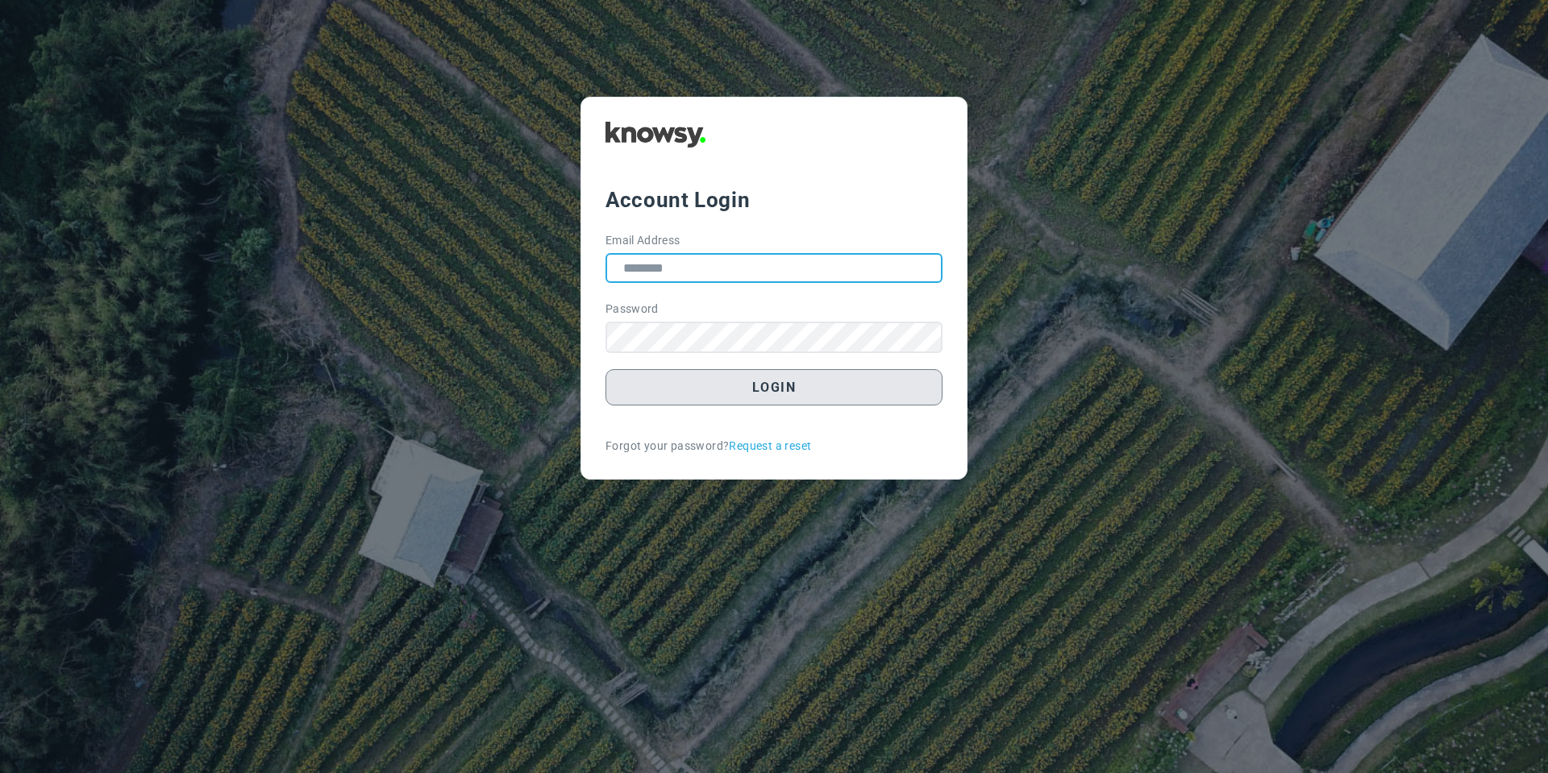
type input "**********"
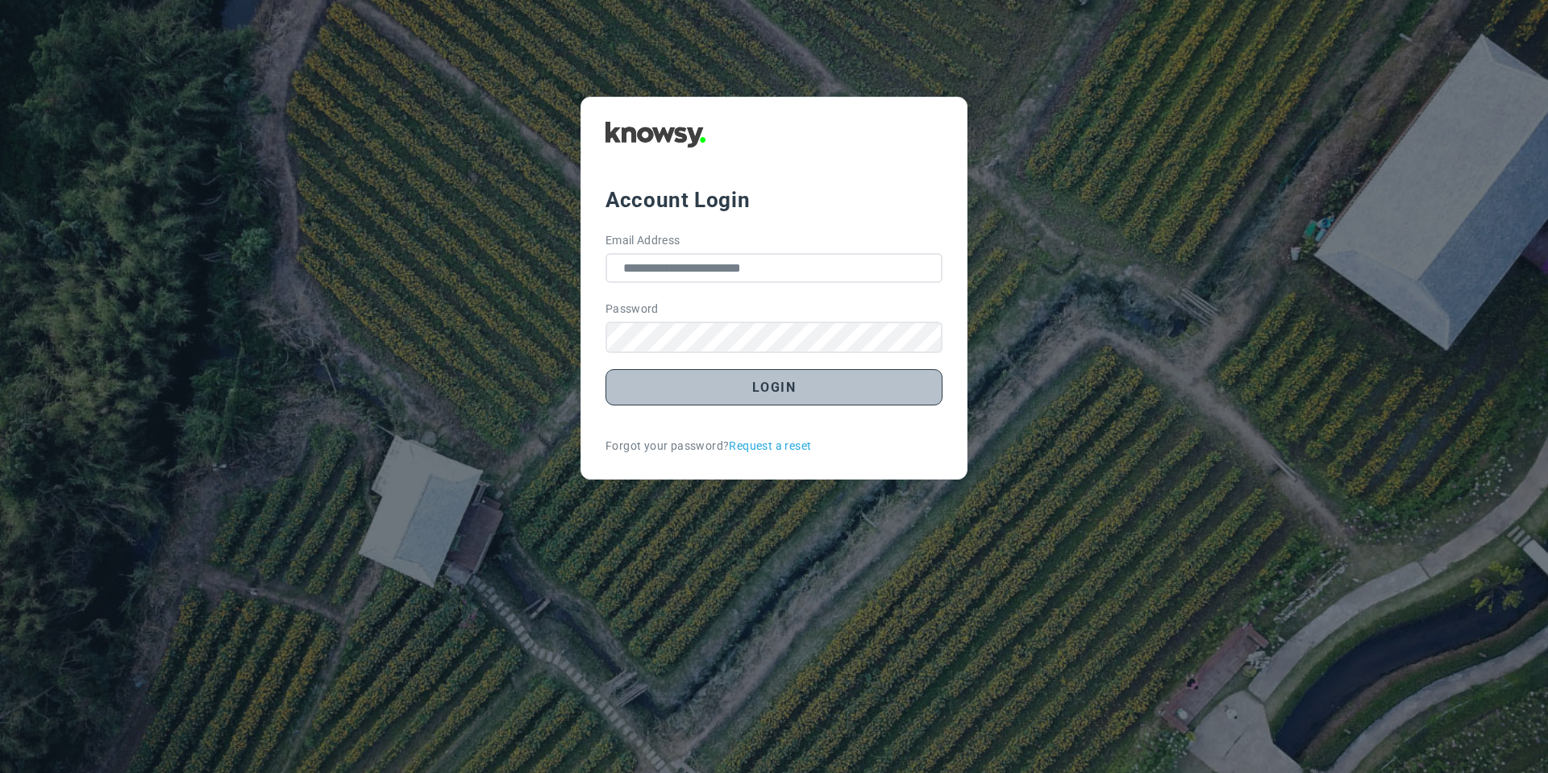
click at [664, 400] on button "Login" at bounding box center [774, 387] width 337 height 36
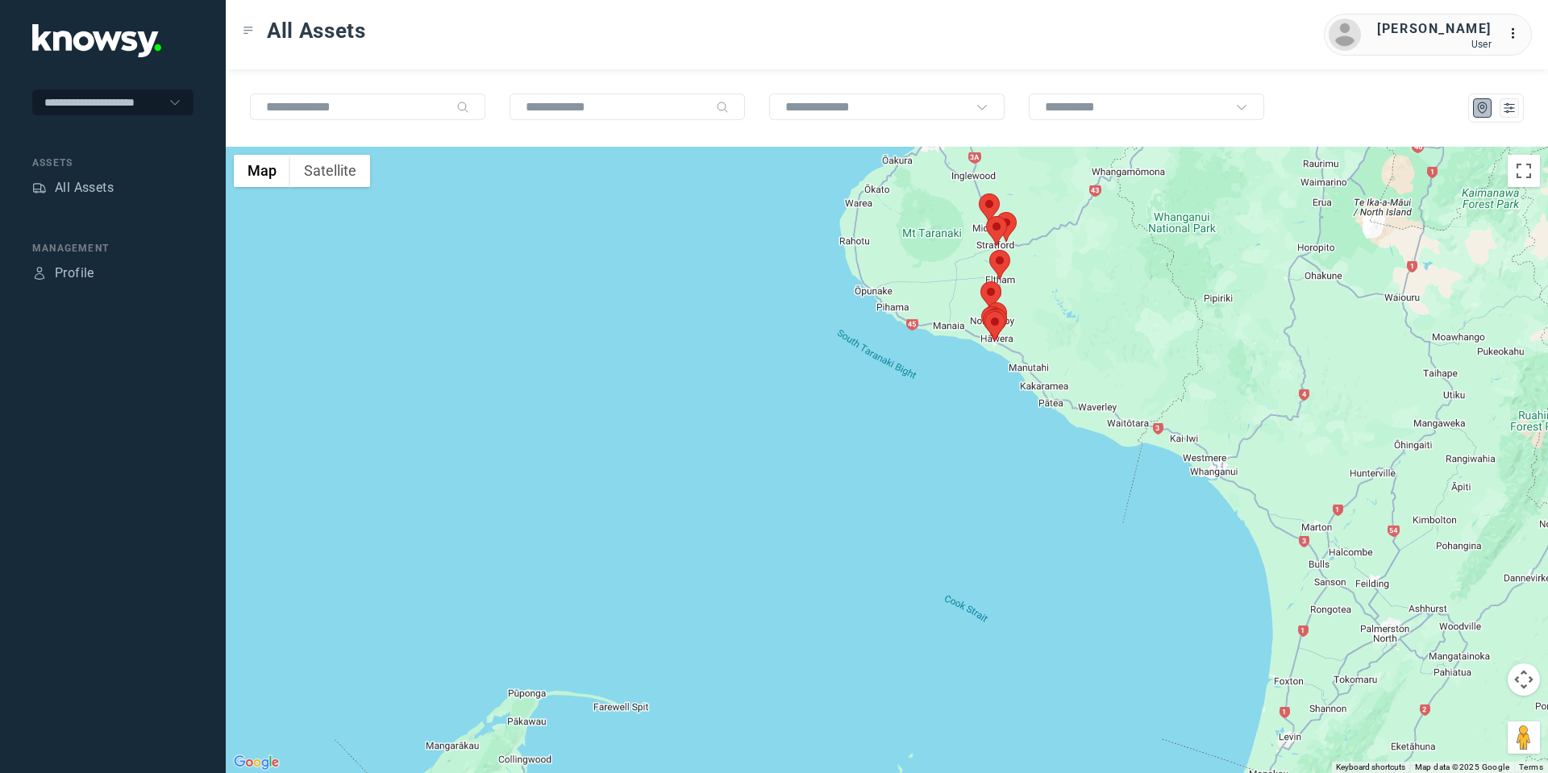
click at [1517, 683] on button "Map camera controls" at bounding box center [1524, 680] width 32 height 32
click at [1450, 635] on button "Move up" at bounding box center [1443, 639] width 32 height 32
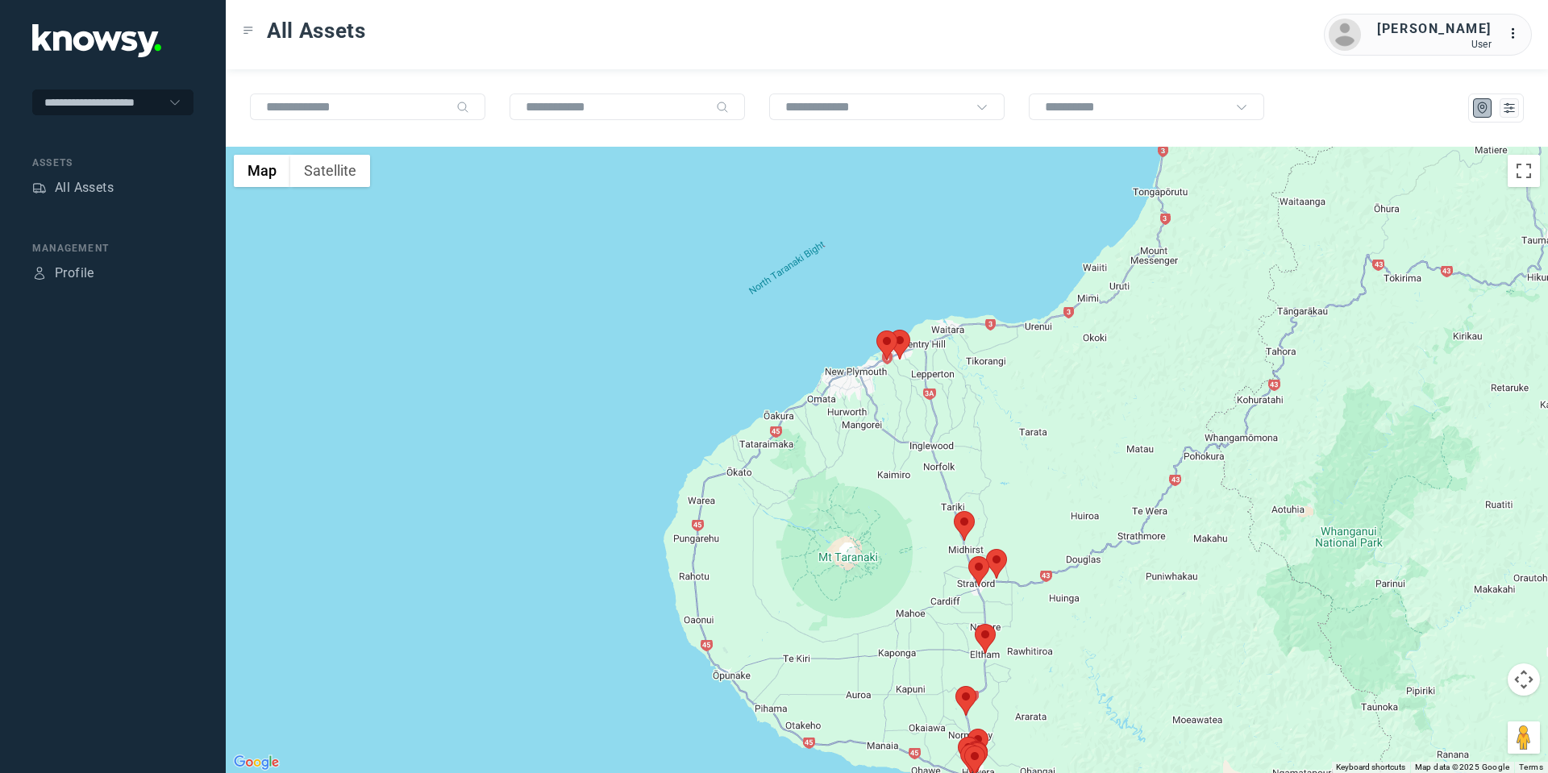
click at [889, 330] on area at bounding box center [889, 330] width 0 height 0
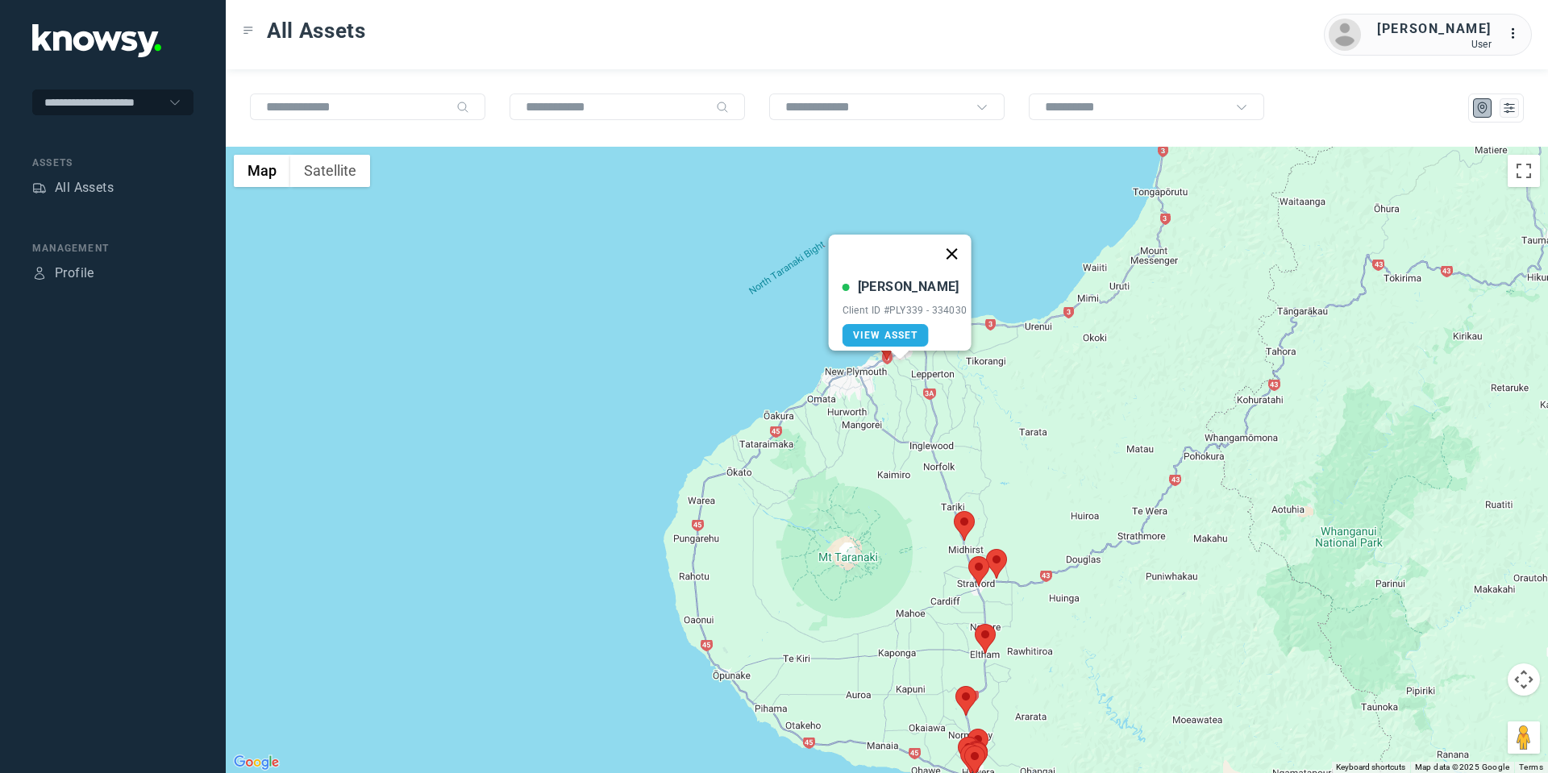
click at [955, 238] on button "Close" at bounding box center [951, 254] width 39 height 39
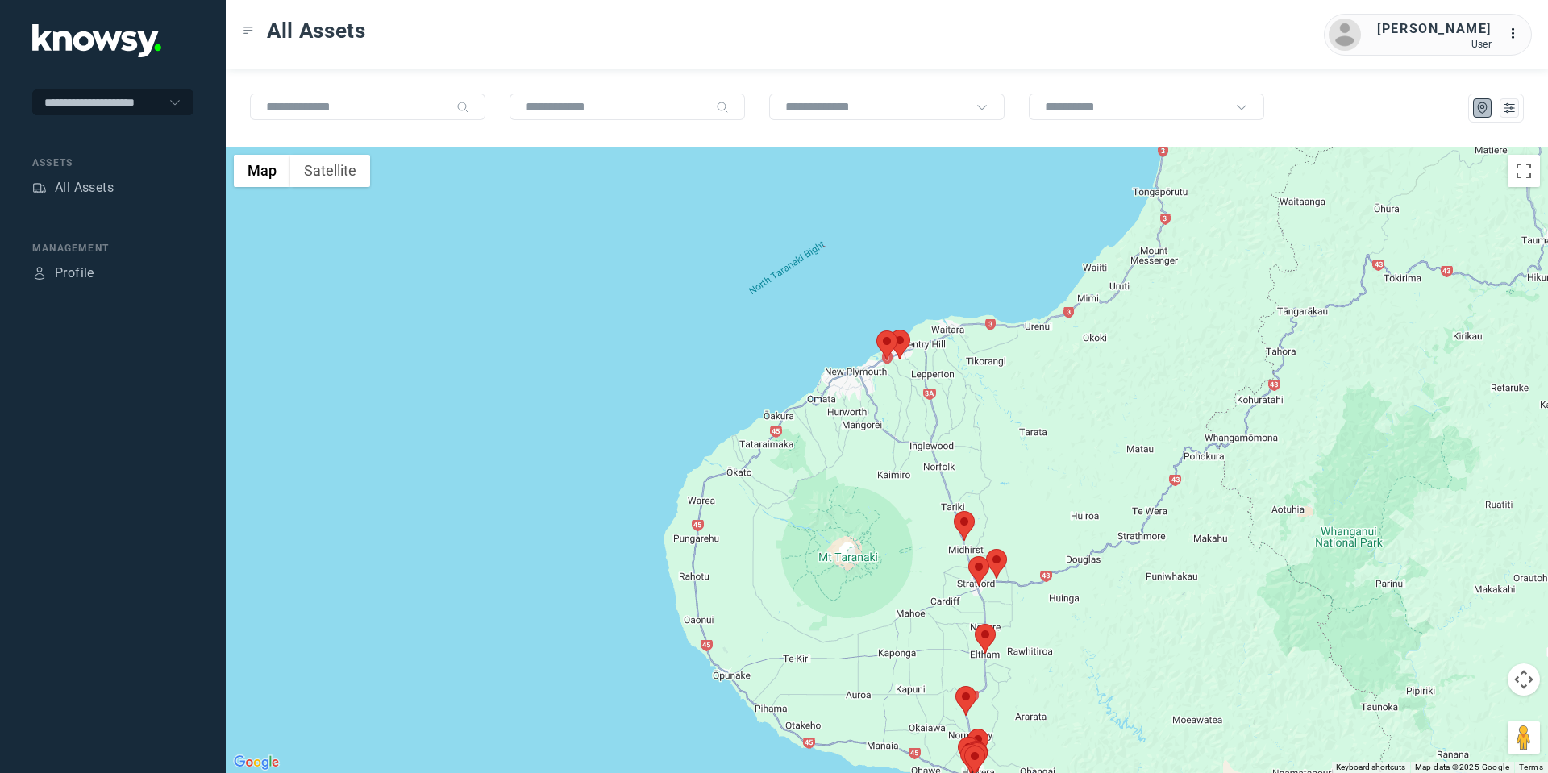
click at [876, 331] on area at bounding box center [876, 331] width 0 height 0
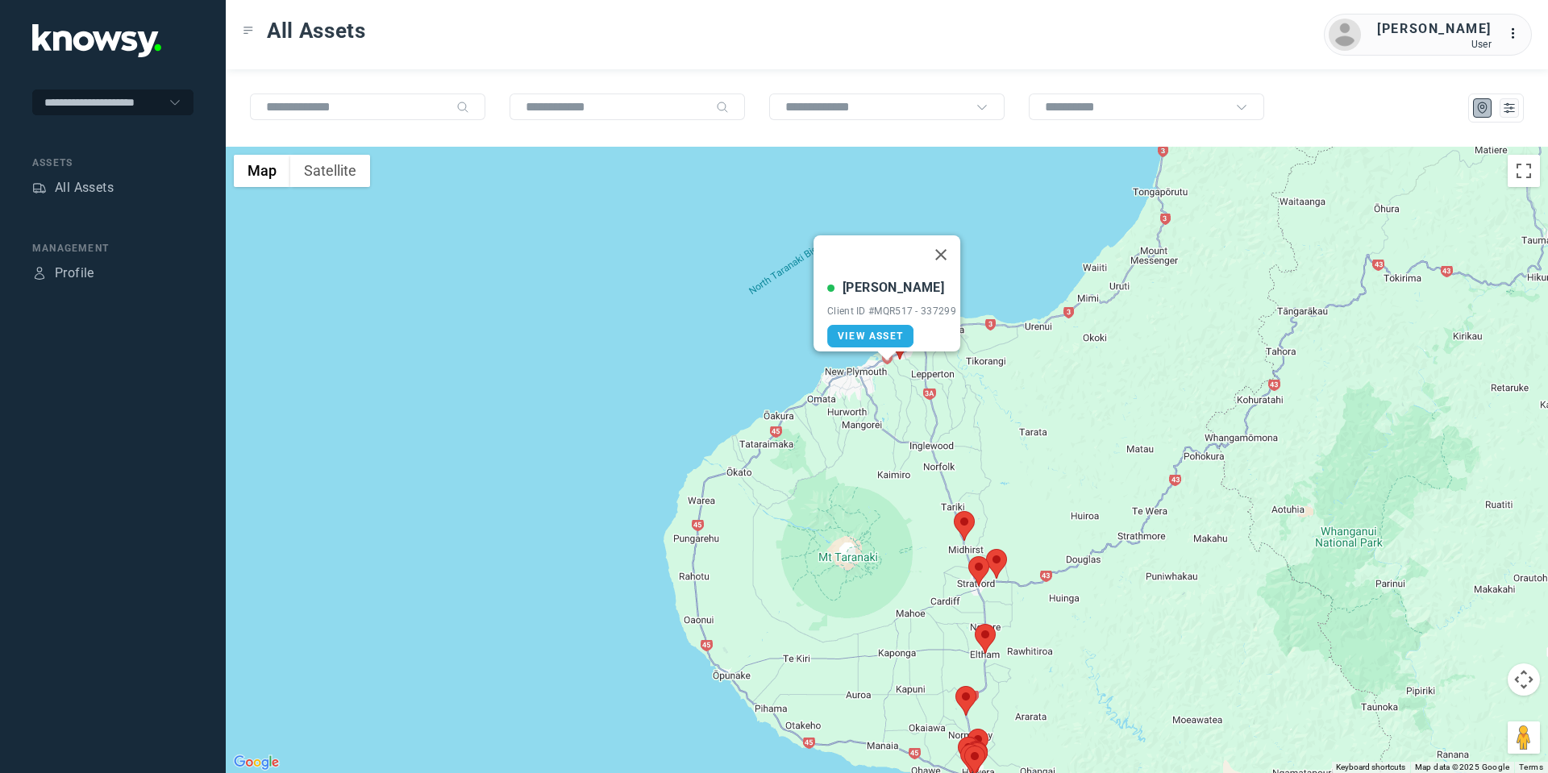
click at [954, 511] on area at bounding box center [954, 511] width 0 height 0
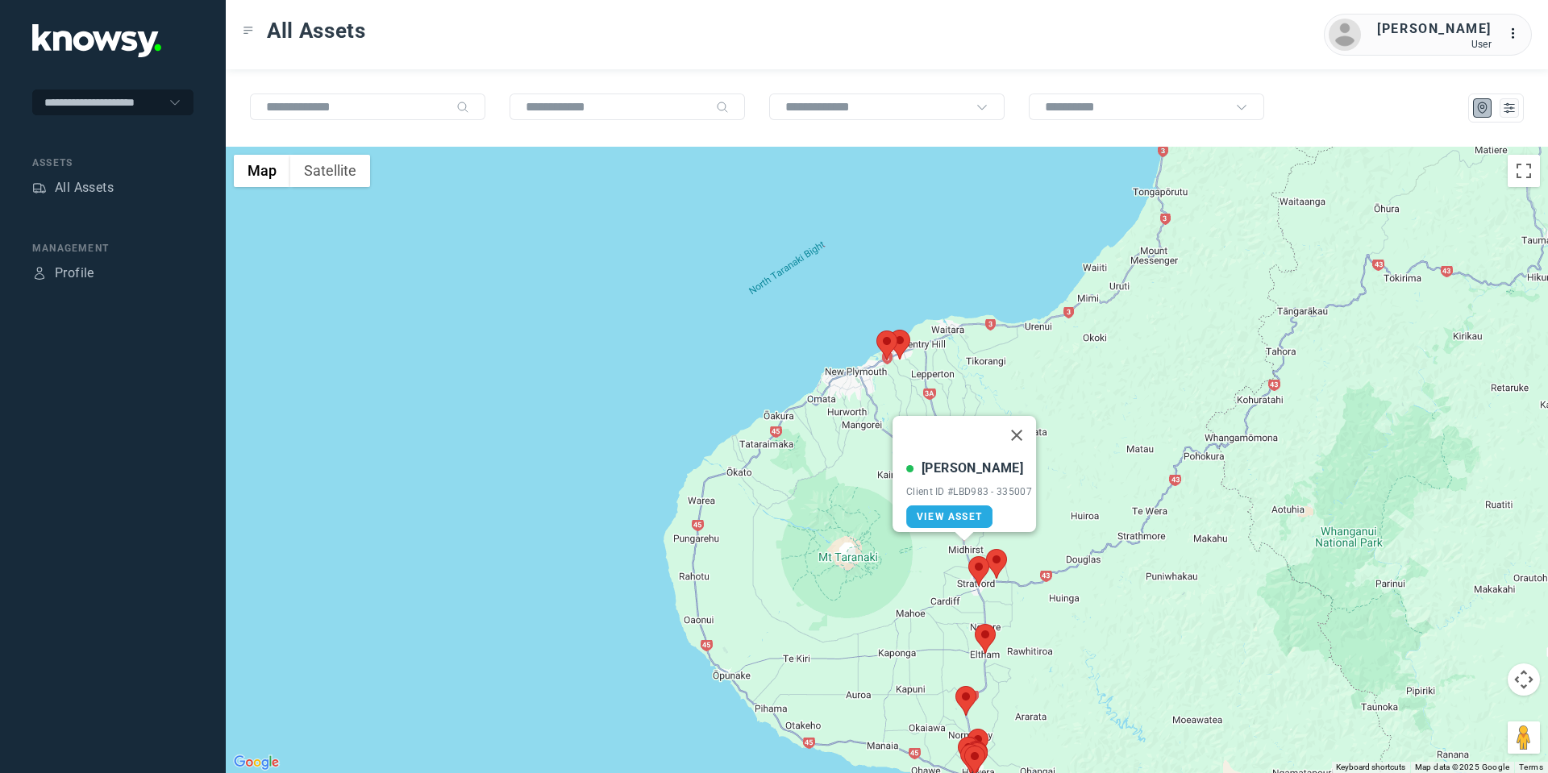
click at [986, 549] on area at bounding box center [986, 549] width 0 height 0
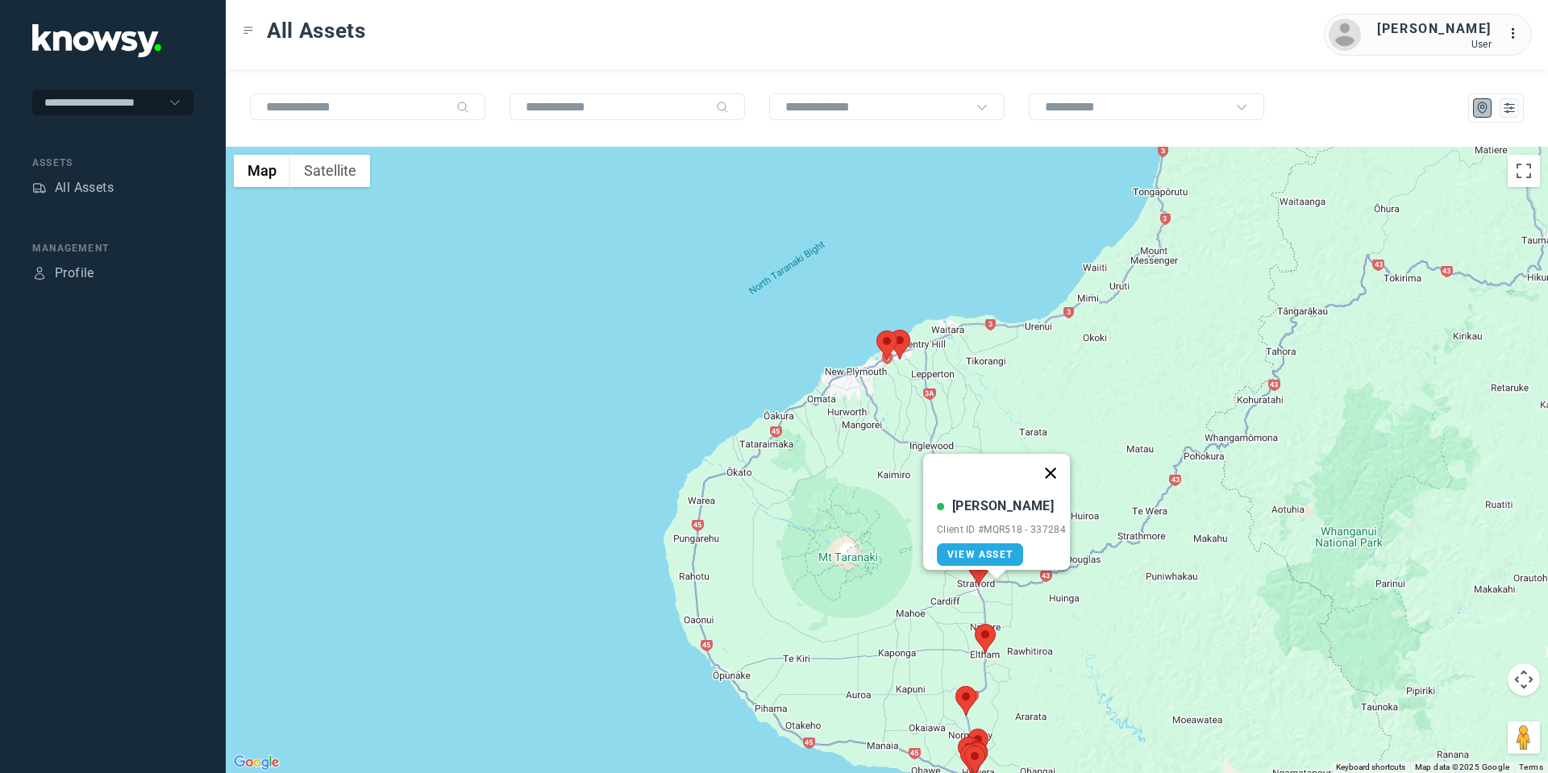
click at [1055, 456] on button "Close" at bounding box center [1050, 473] width 39 height 39
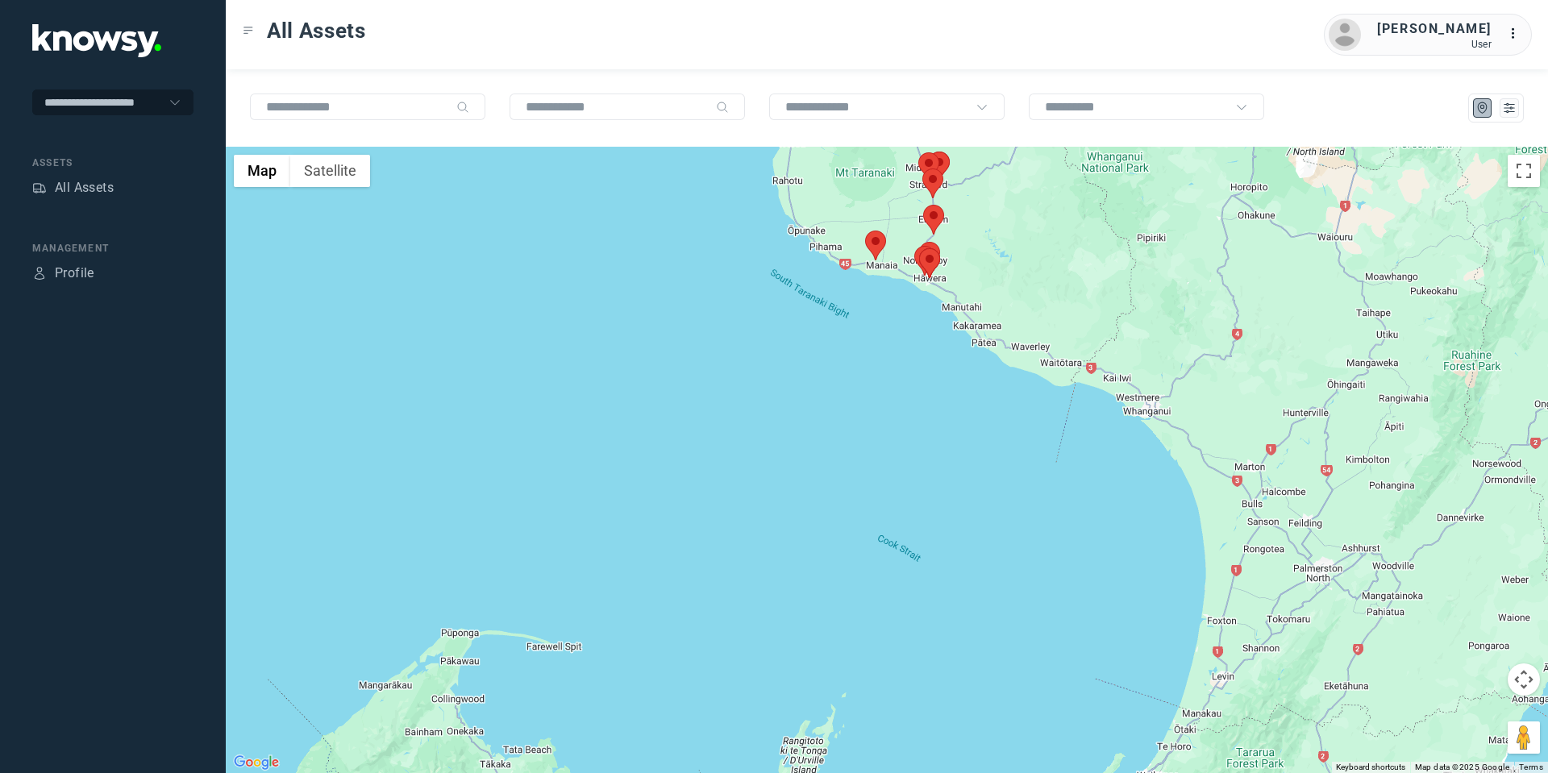
click at [865, 231] on area at bounding box center [865, 231] width 0 height 0
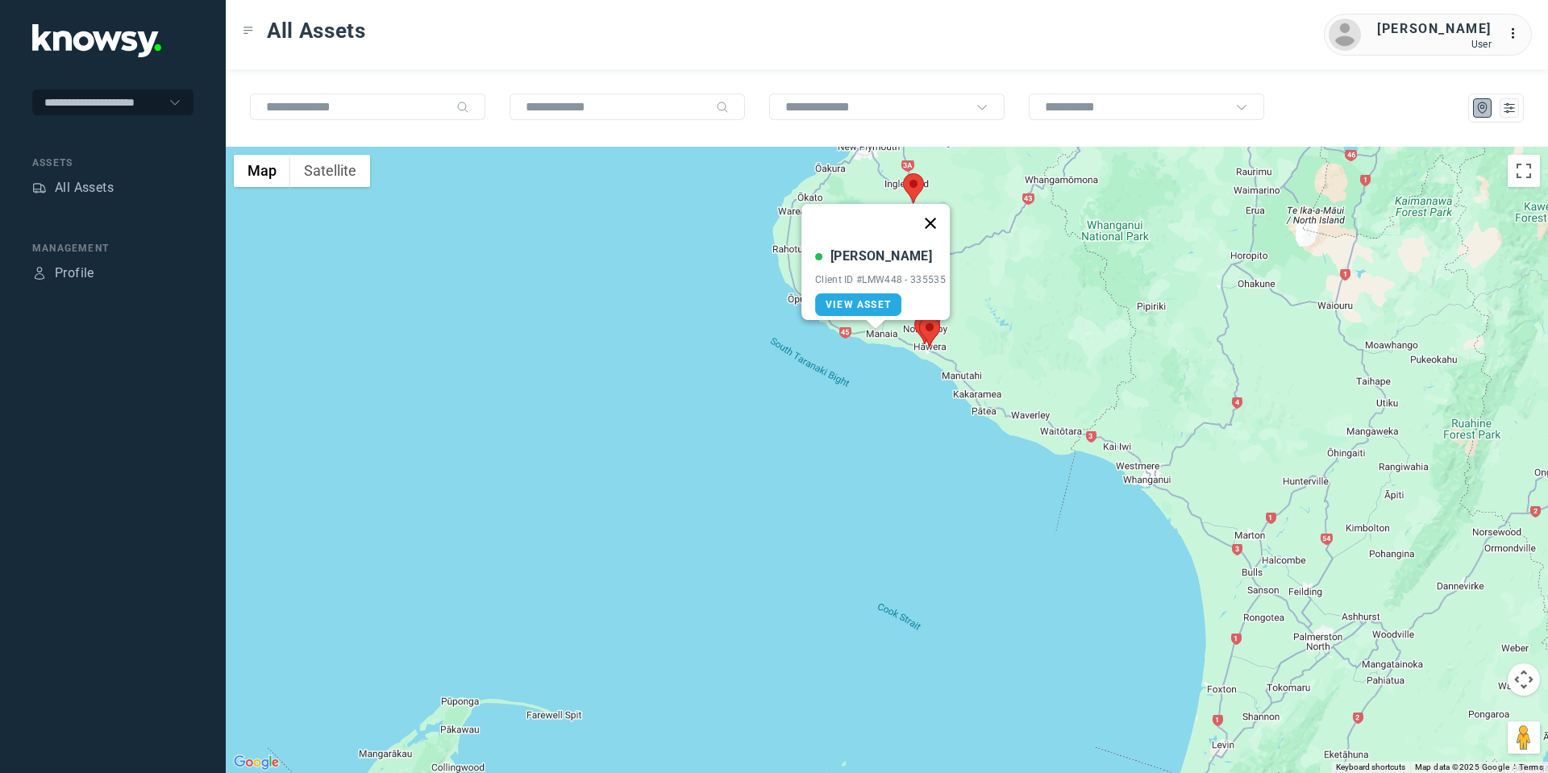
click at [942, 214] on button "Close" at bounding box center [930, 223] width 39 height 39
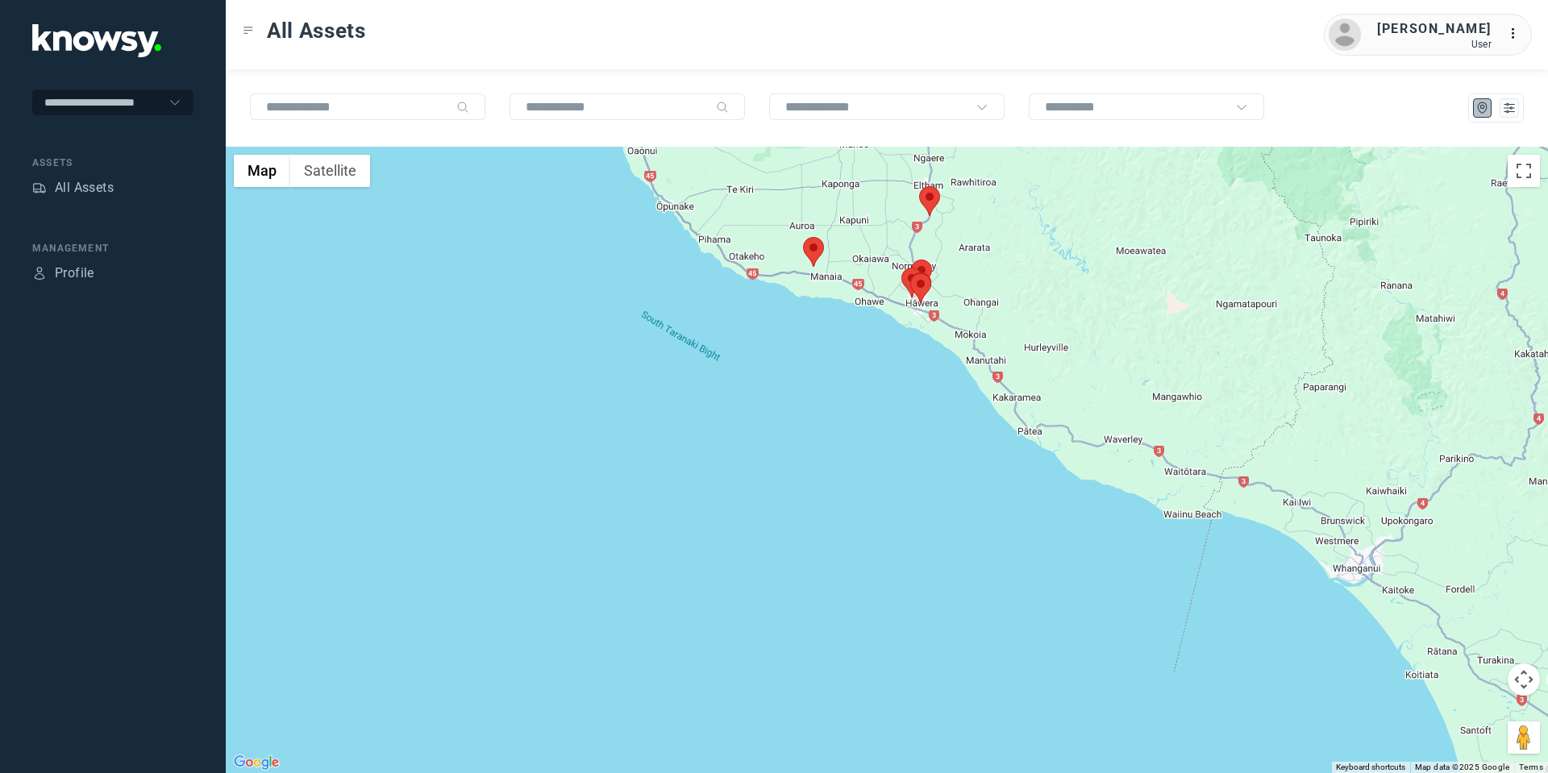
click at [919, 186] on area at bounding box center [919, 186] width 0 height 0
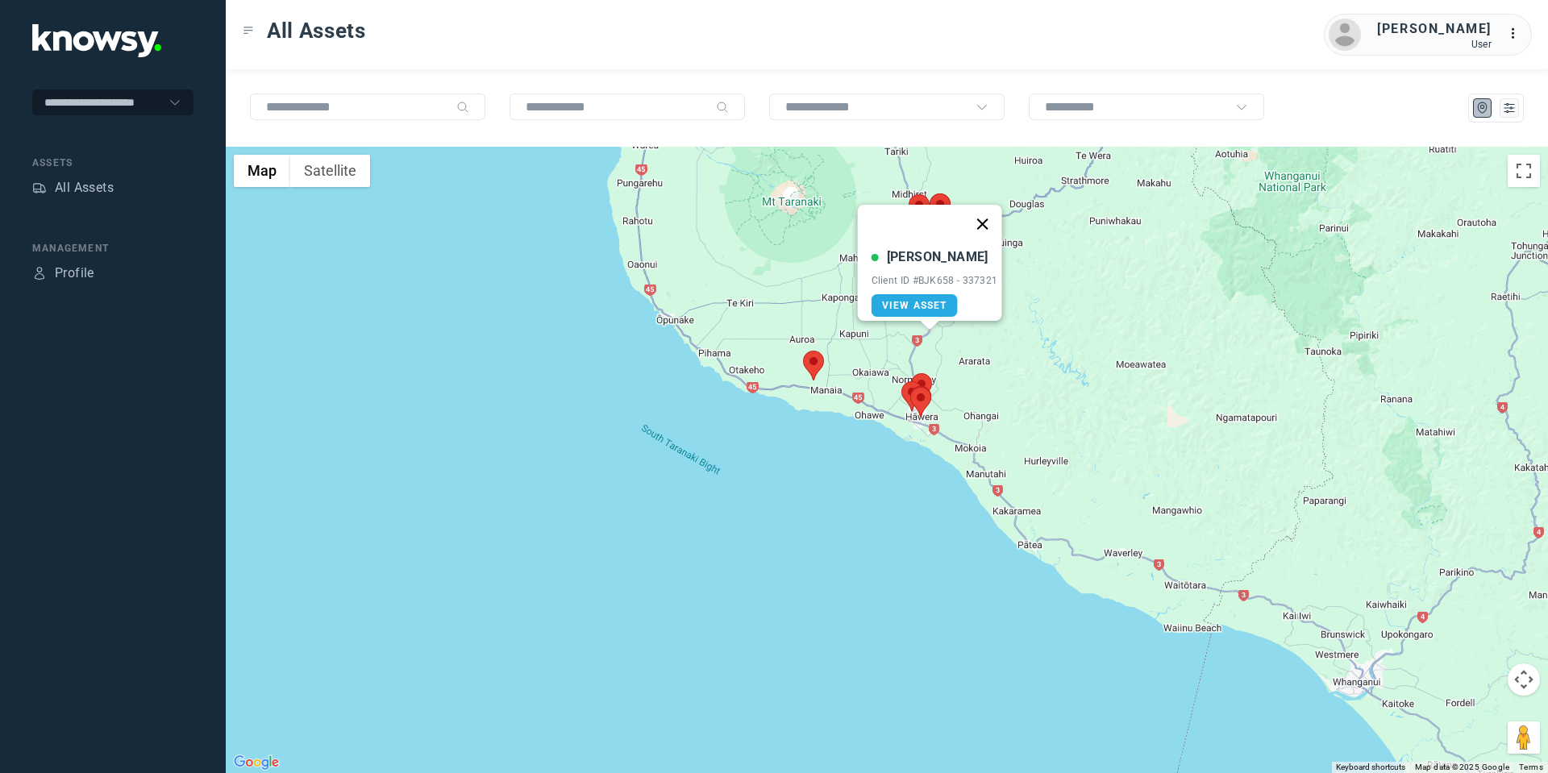
click at [988, 214] on button "Close" at bounding box center [982, 224] width 39 height 39
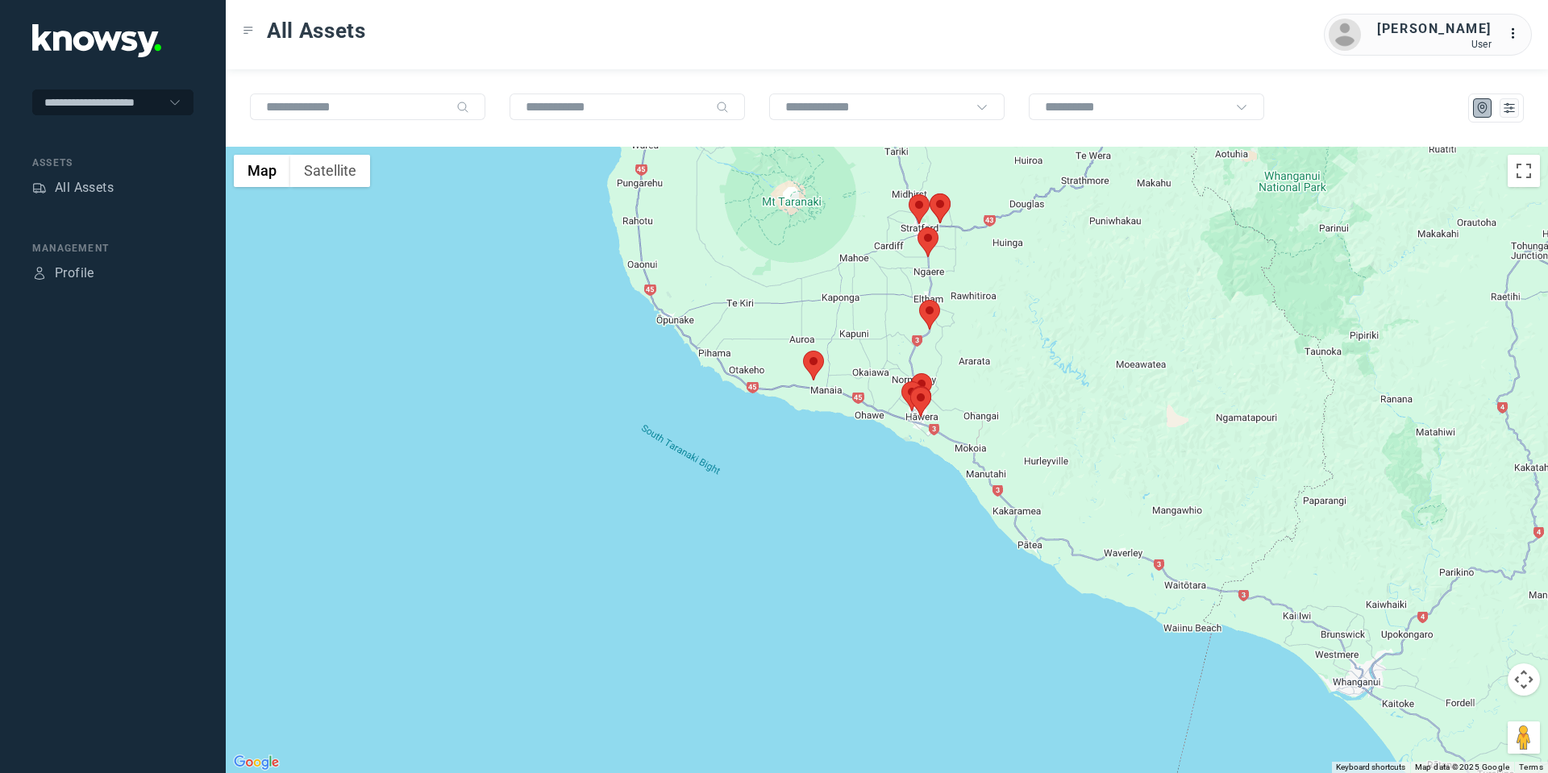
click at [909, 194] on area at bounding box center [909, 194] width 0 height 0
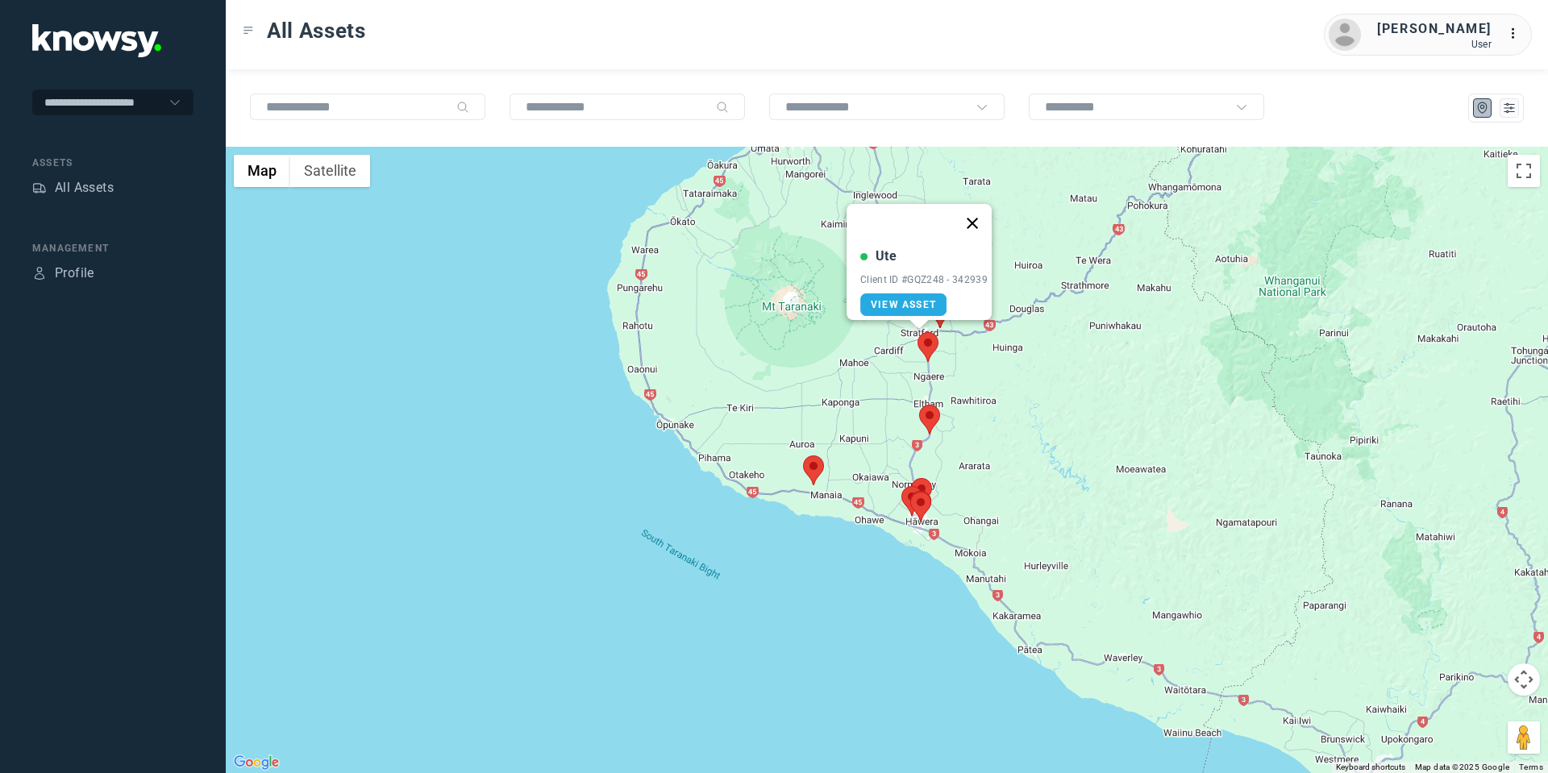
click at [976, 210] on button "Close" at bounding box center [972, 223] width 39 height 39
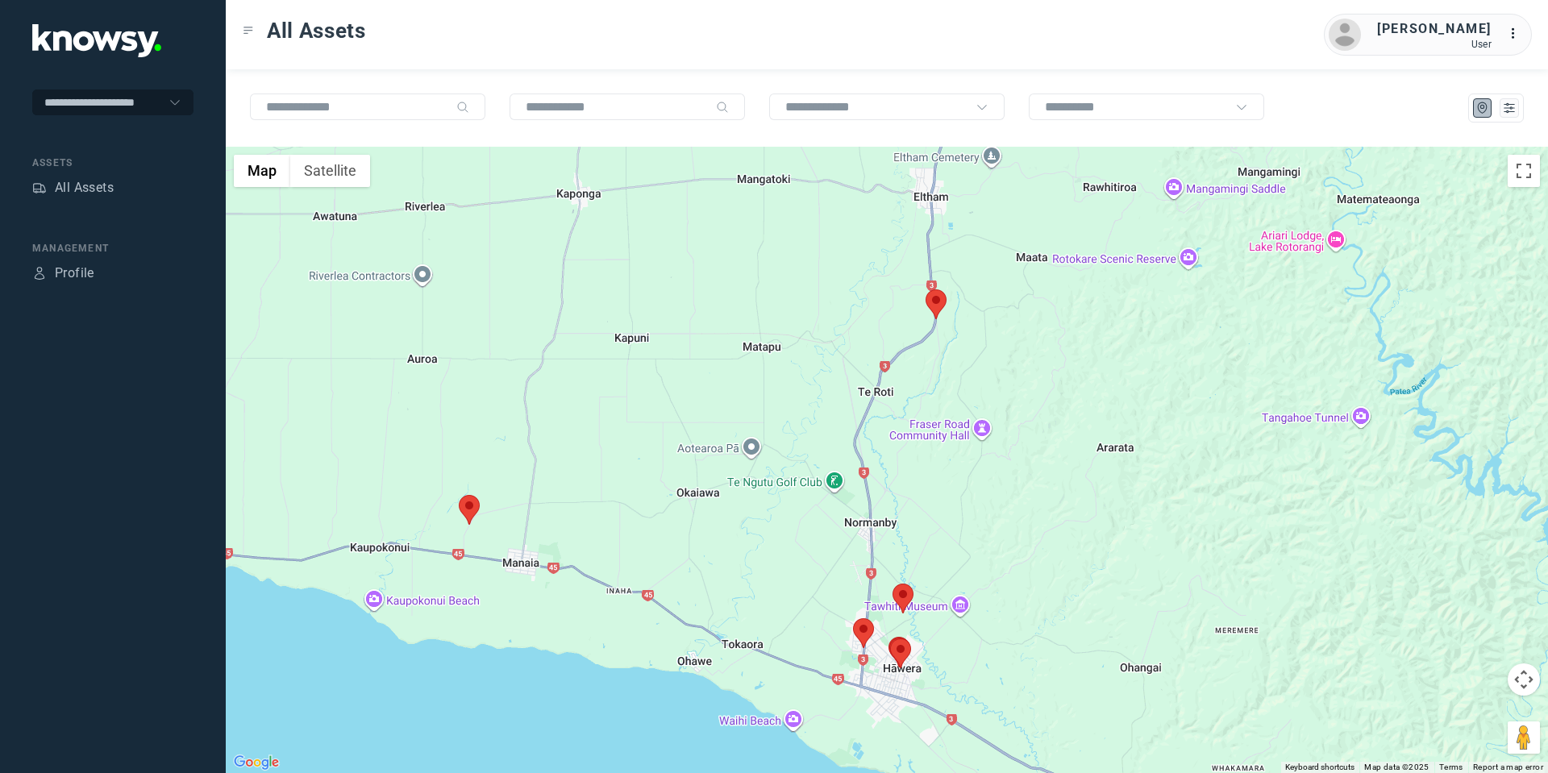
click at [1527, 684] on button "Map camera controls" at bounding box center [1524, 680] width 32 height 32
click at [1444, 718] on button "Move down" at bounding box center [1443, 720] width 32 height 32
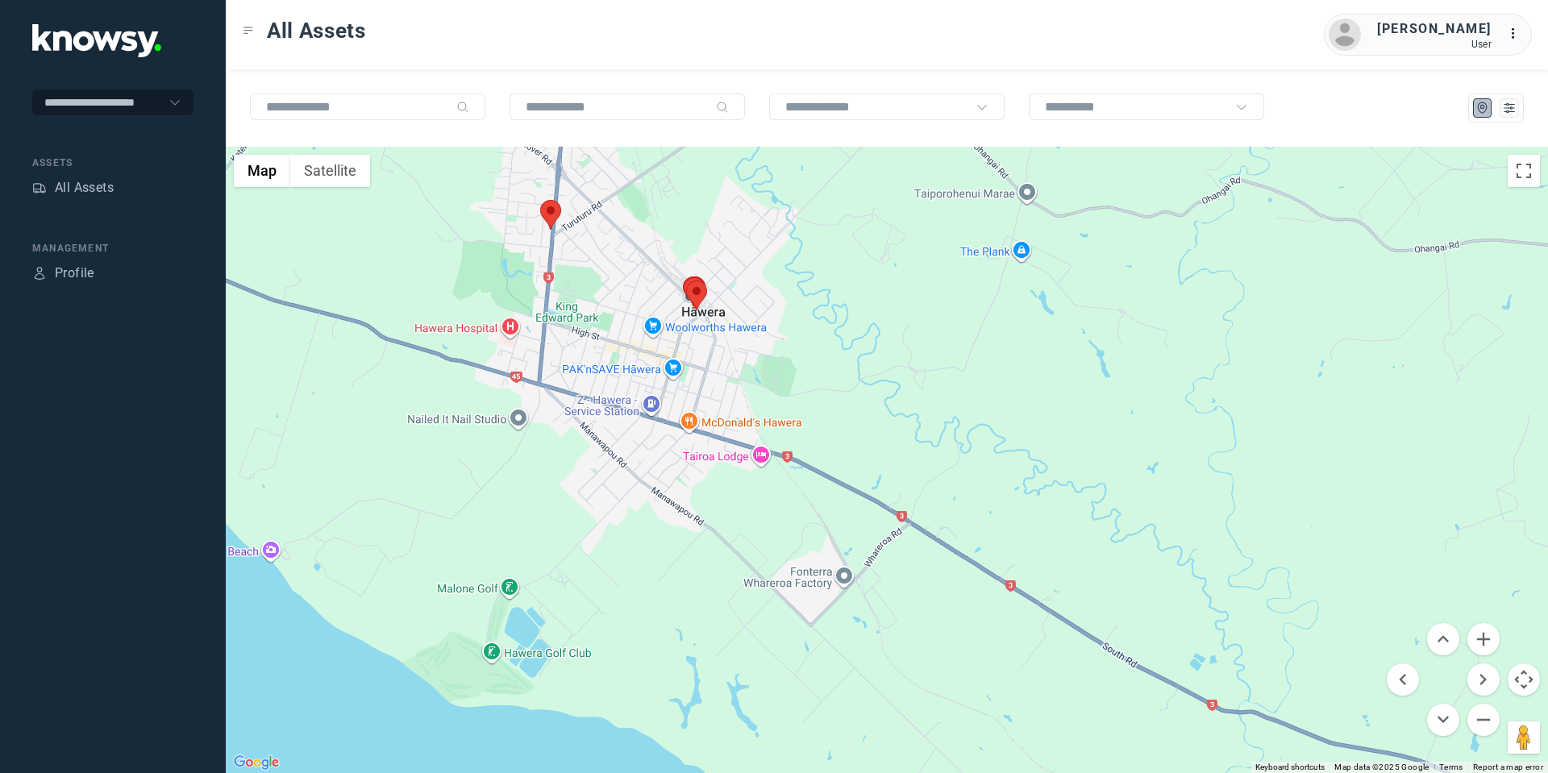
click at [540, 200] on area at bounding box center [540, 200] width 0 height 0
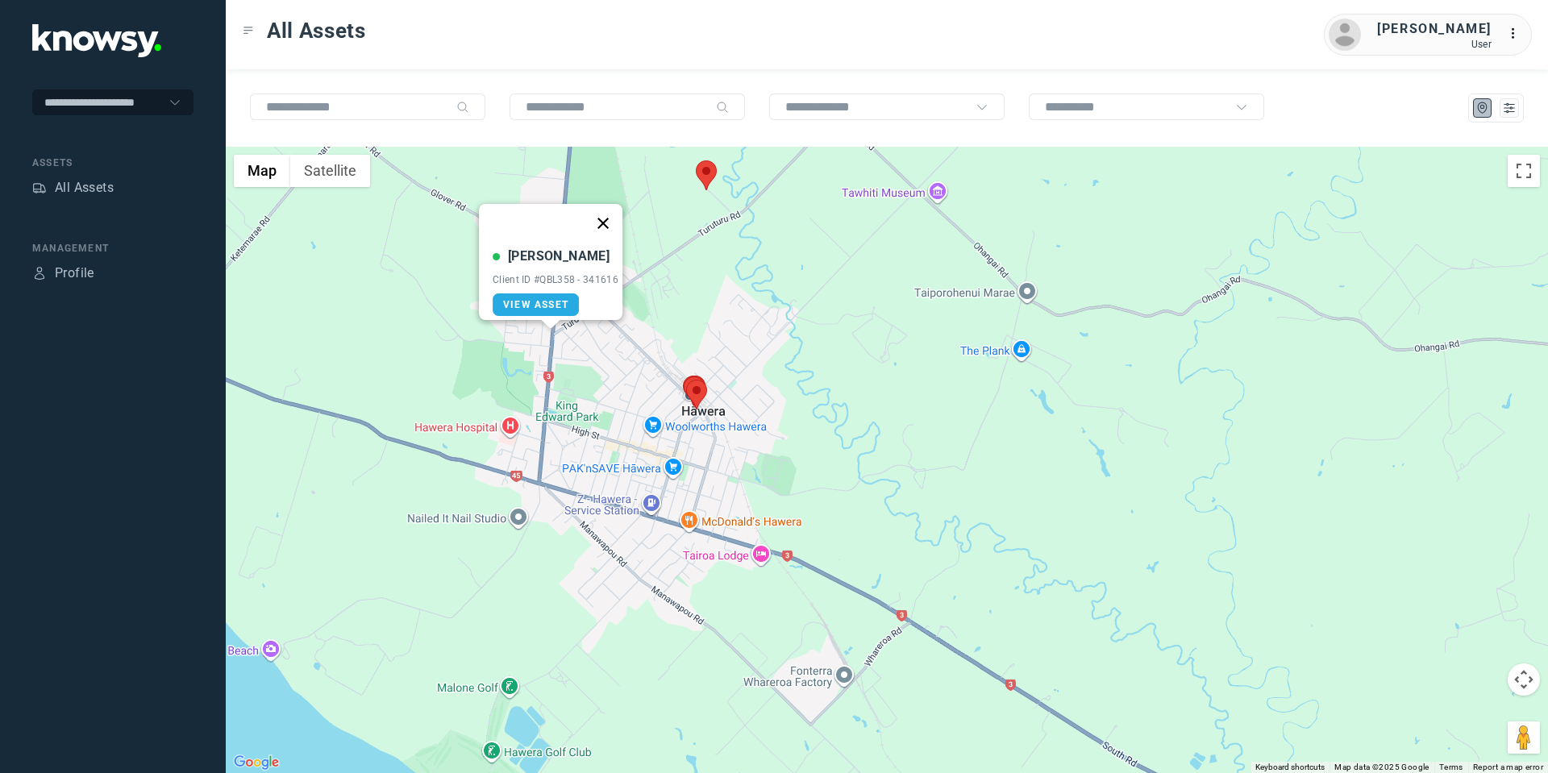
click at [604, 217] on button "Close" at bounding box center [603, 223] width 39 height 39
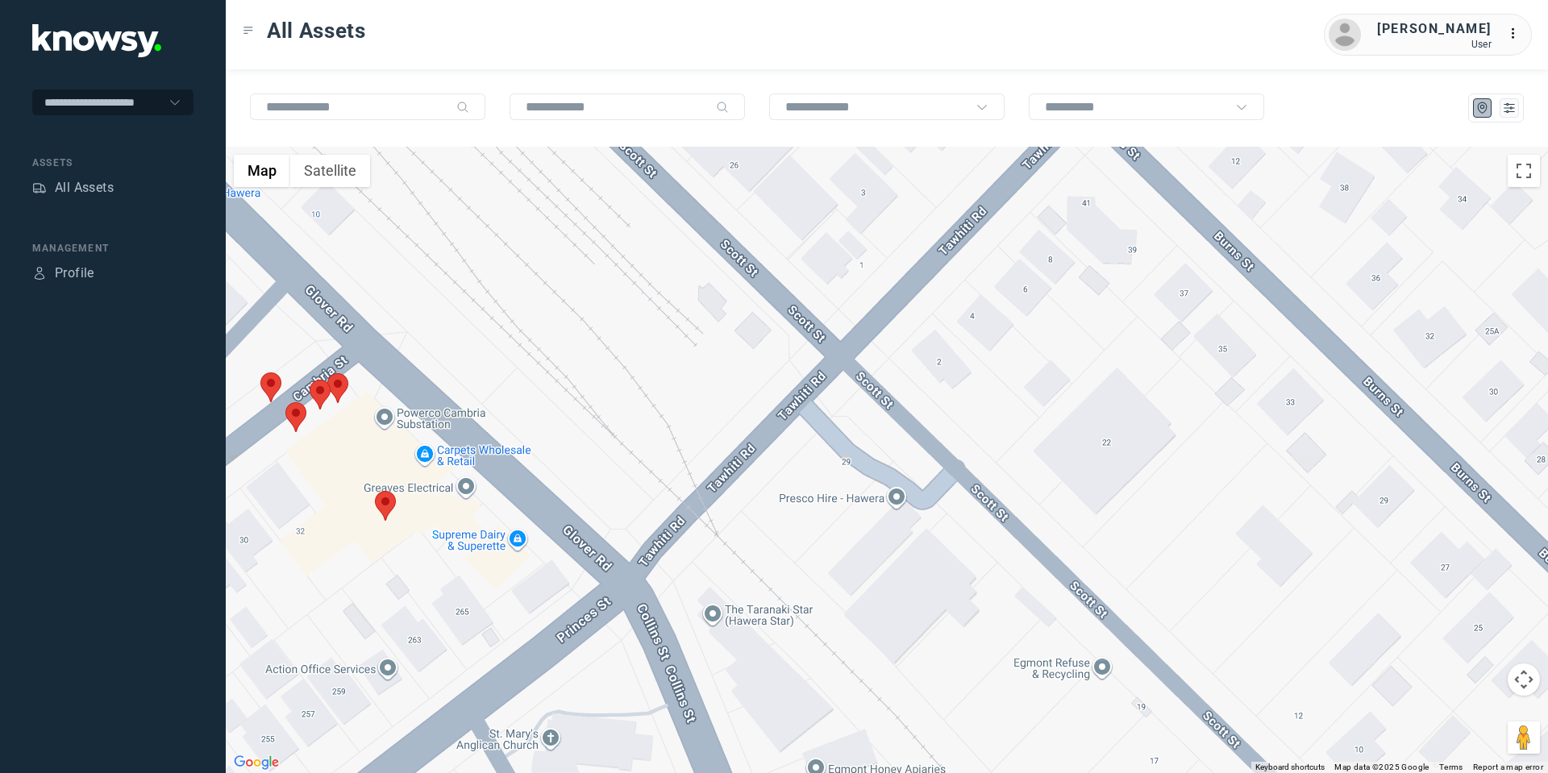
click at [375, 491] on area at bounding box center [375, 491] width 0 height 0
click at [447, 404] on button "Close" at bounding box center [438, 415] width 39 height 39
click at [285, 402] on area at bounding box center [285, 402] width 0 height 0
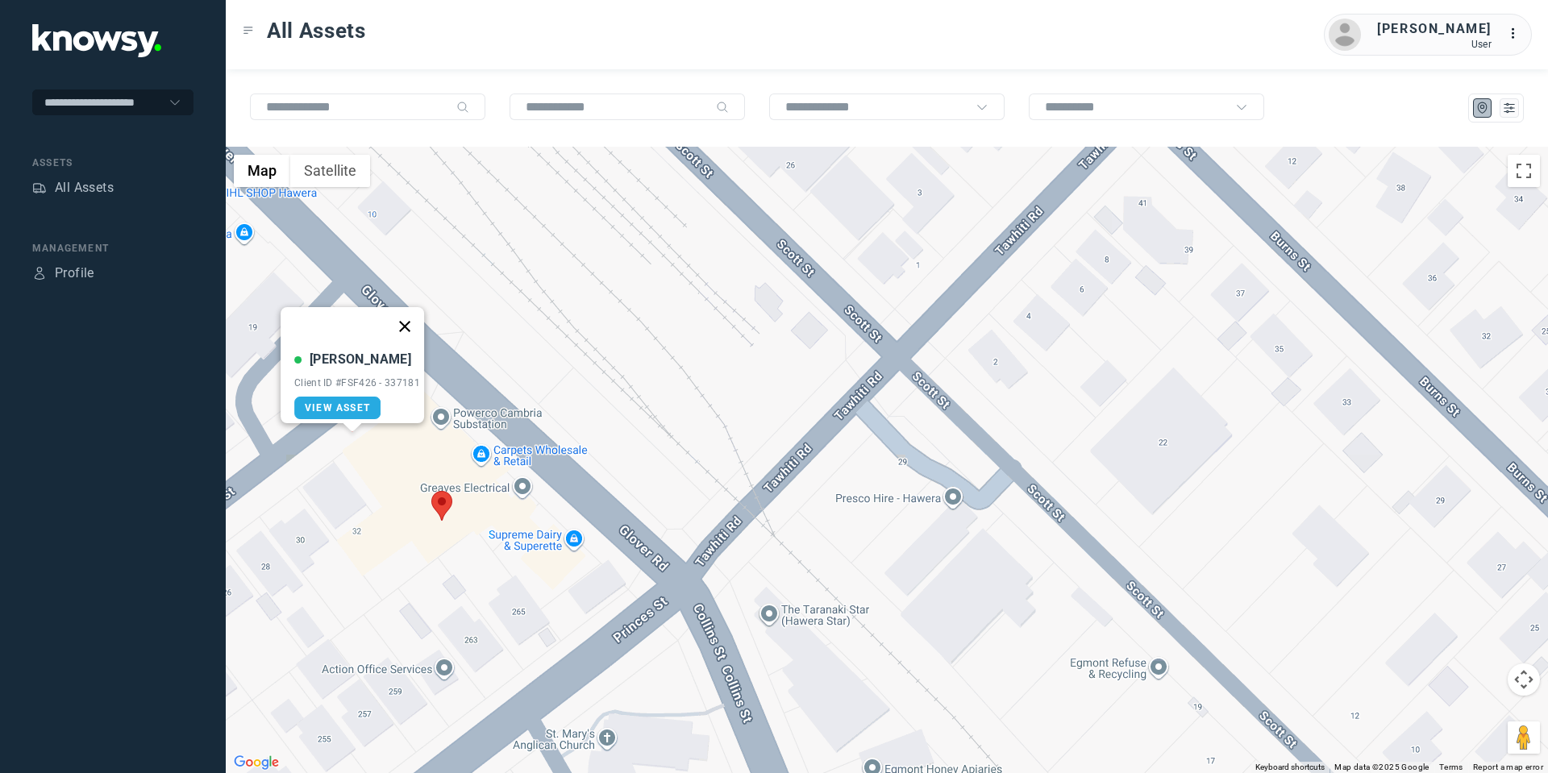
click at [414, 314] on button "Close" at bounding box center [404, 326] width 39 height 39
click at [317, 372] on area at bounding box center [317, 372] width 0 height 0
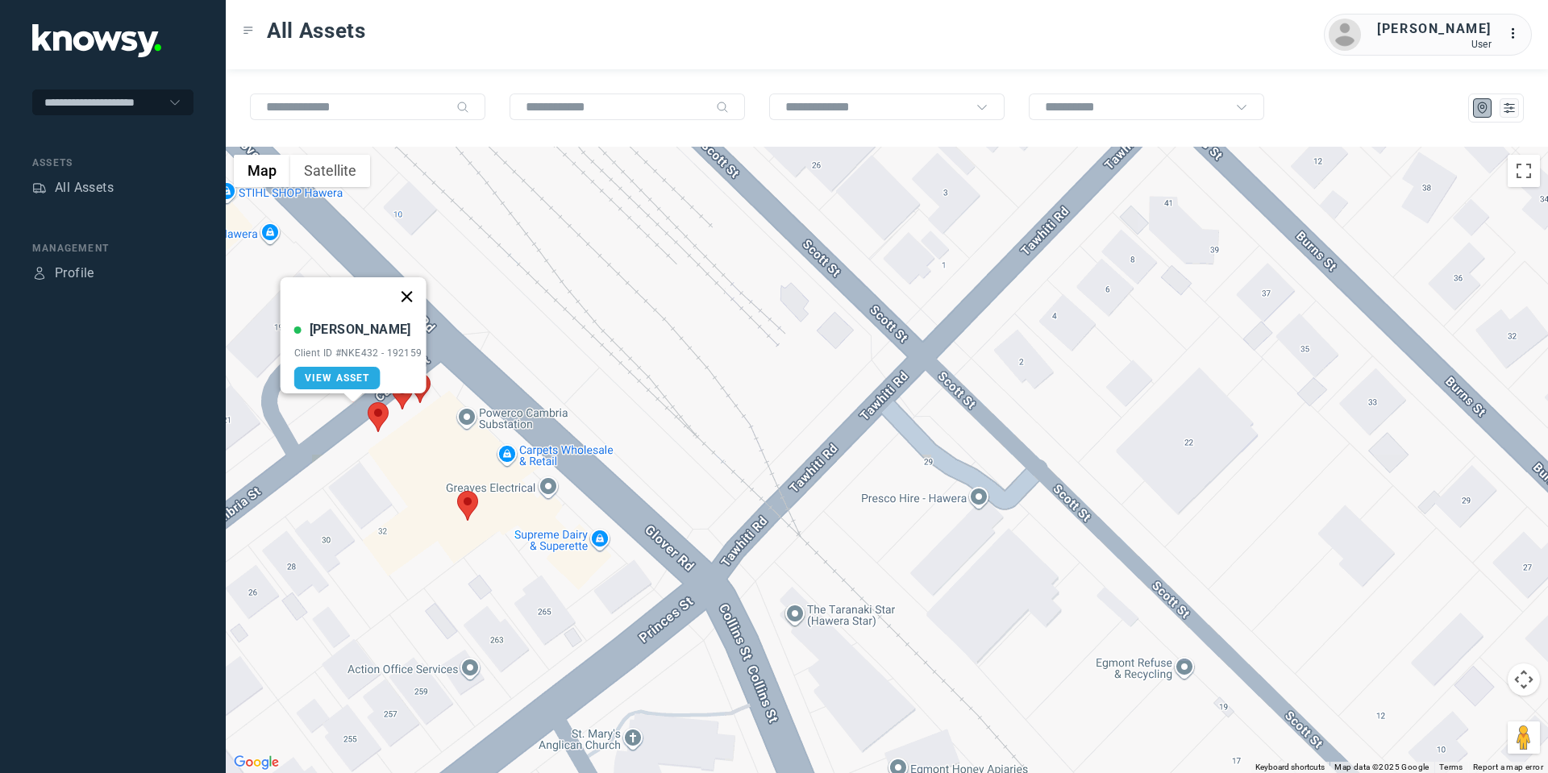
click at [417, 285] on button "Close" at bounding box center [406, 296] width 39 height 39
click at [392, 380] on area at bounding box center [392, 380] width 0 height 0
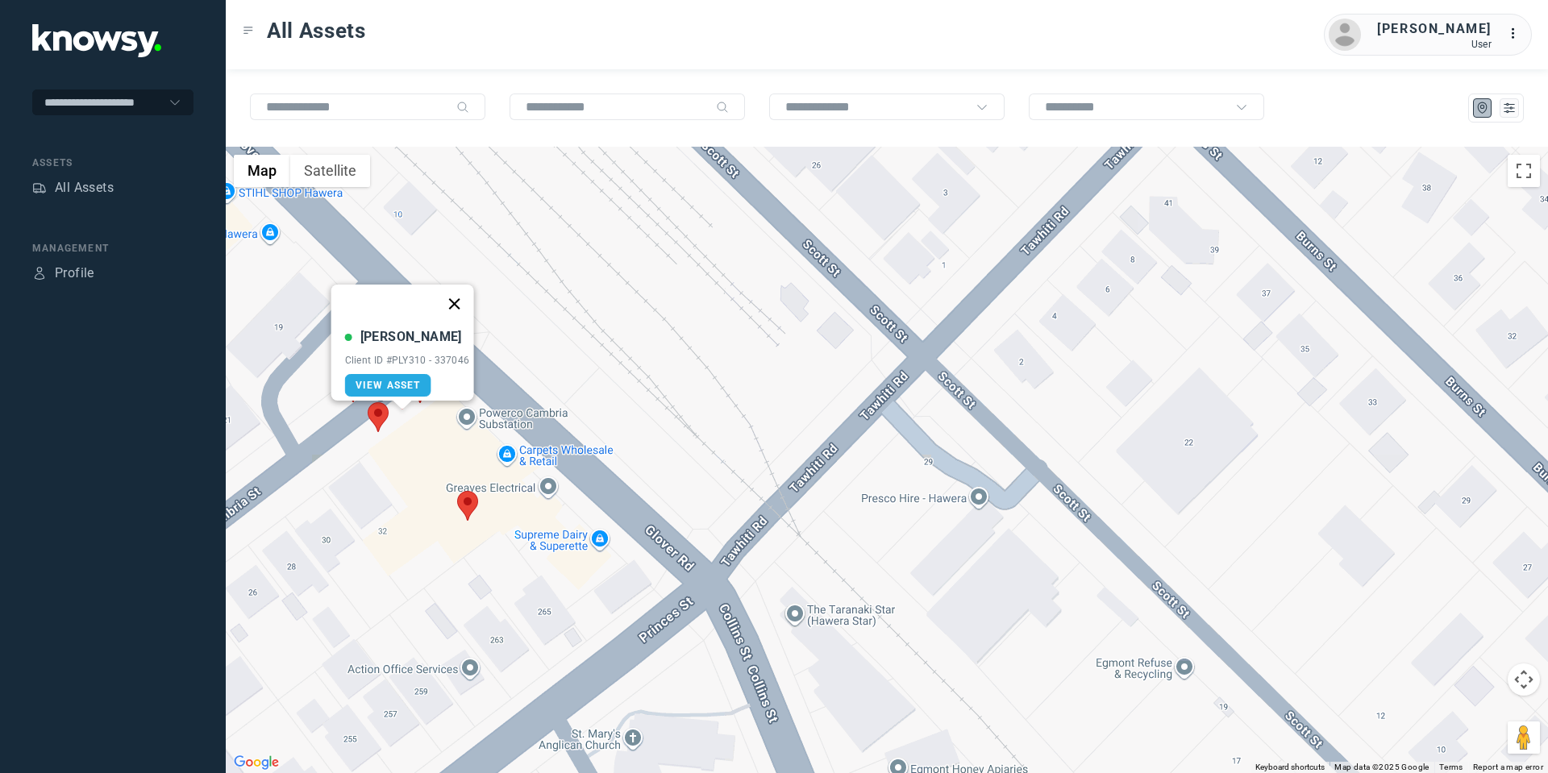
click at [464, 293] on button "Close" at bounding box center [454, 304] width 39 height 39
click at [410, 373] on area at bounding box center [410, 373] width 0 height 0
click at [484, 286] on button "Close" at bounding box center [472, 297] width 39 height 39
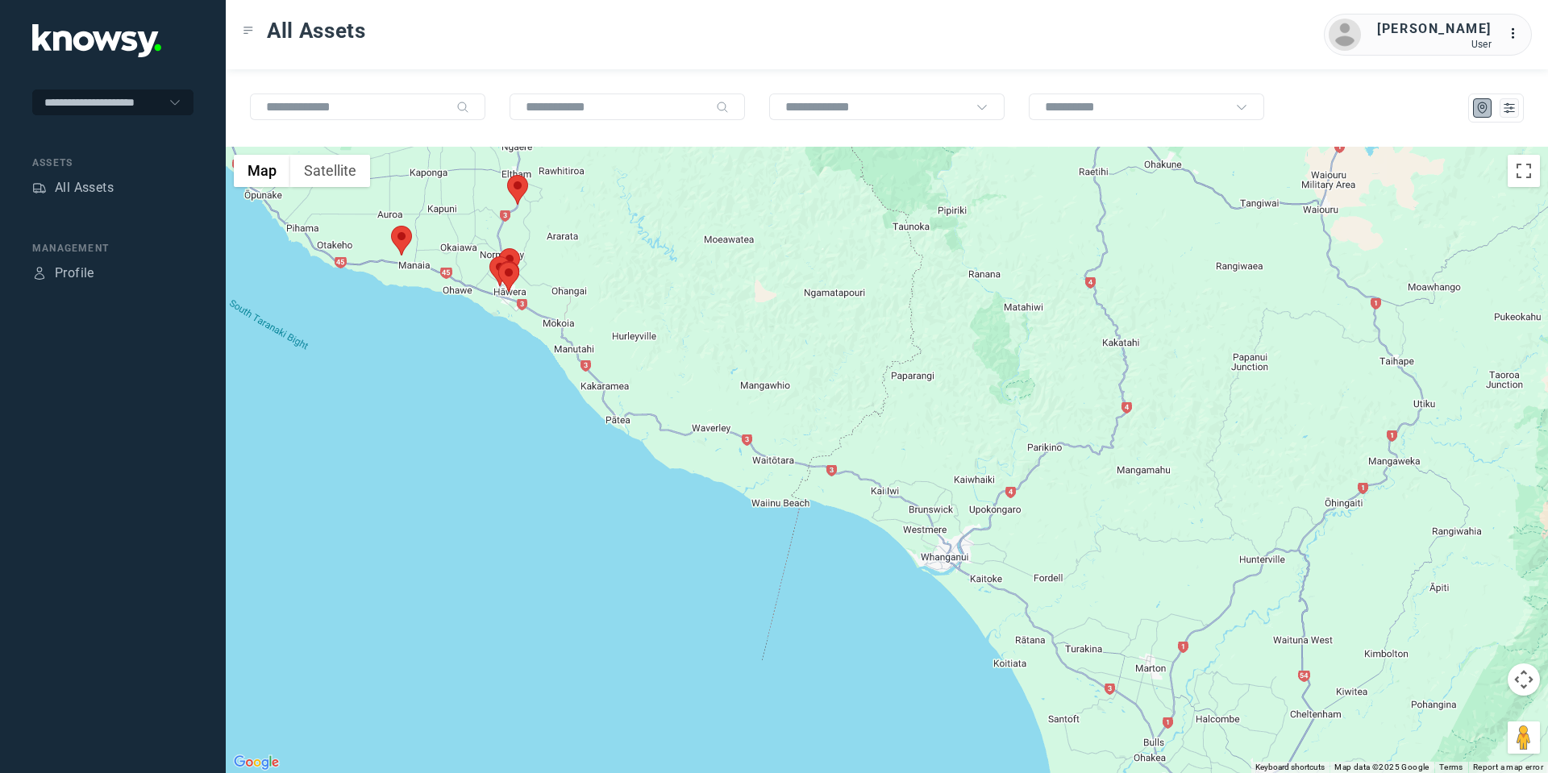
click at [507, 175] on area at bounding box center [507, 175] width 0 height 0
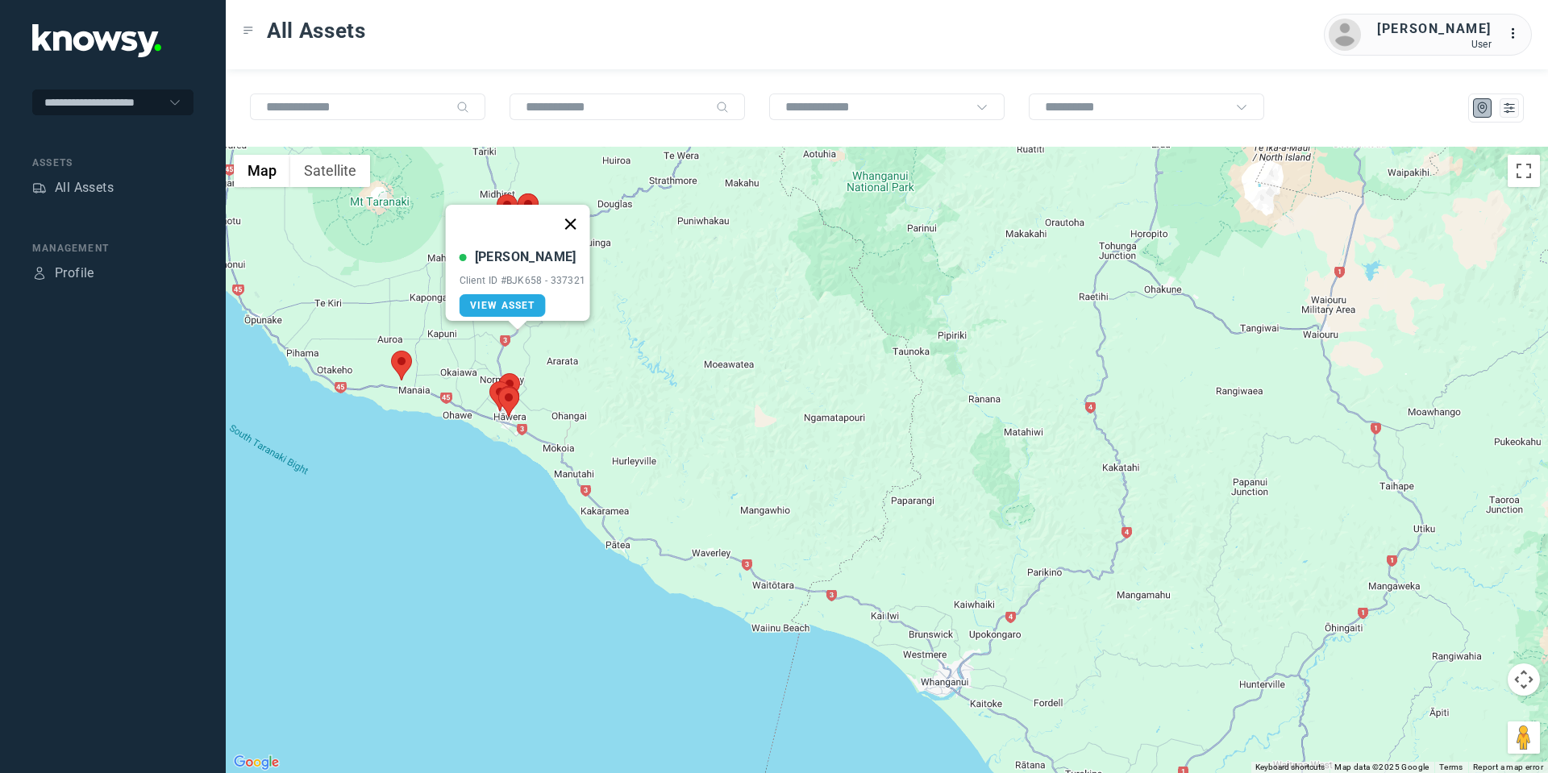
click at [573, 206] on button "Close" at bounding box center [570, 224] width 39 height 39
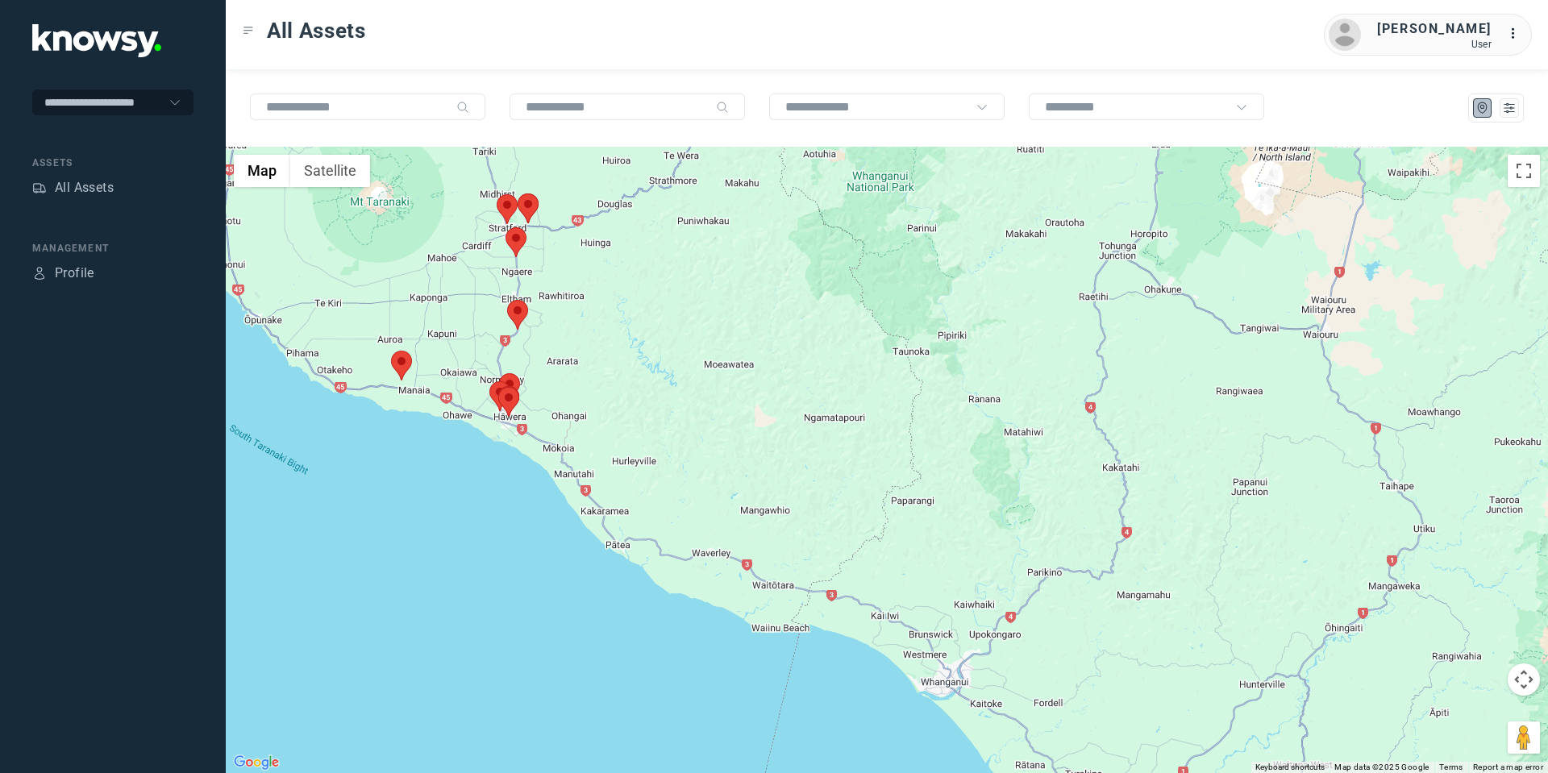
click at [506, 227] on area at bounding box center [506, 227] width 0 height 0
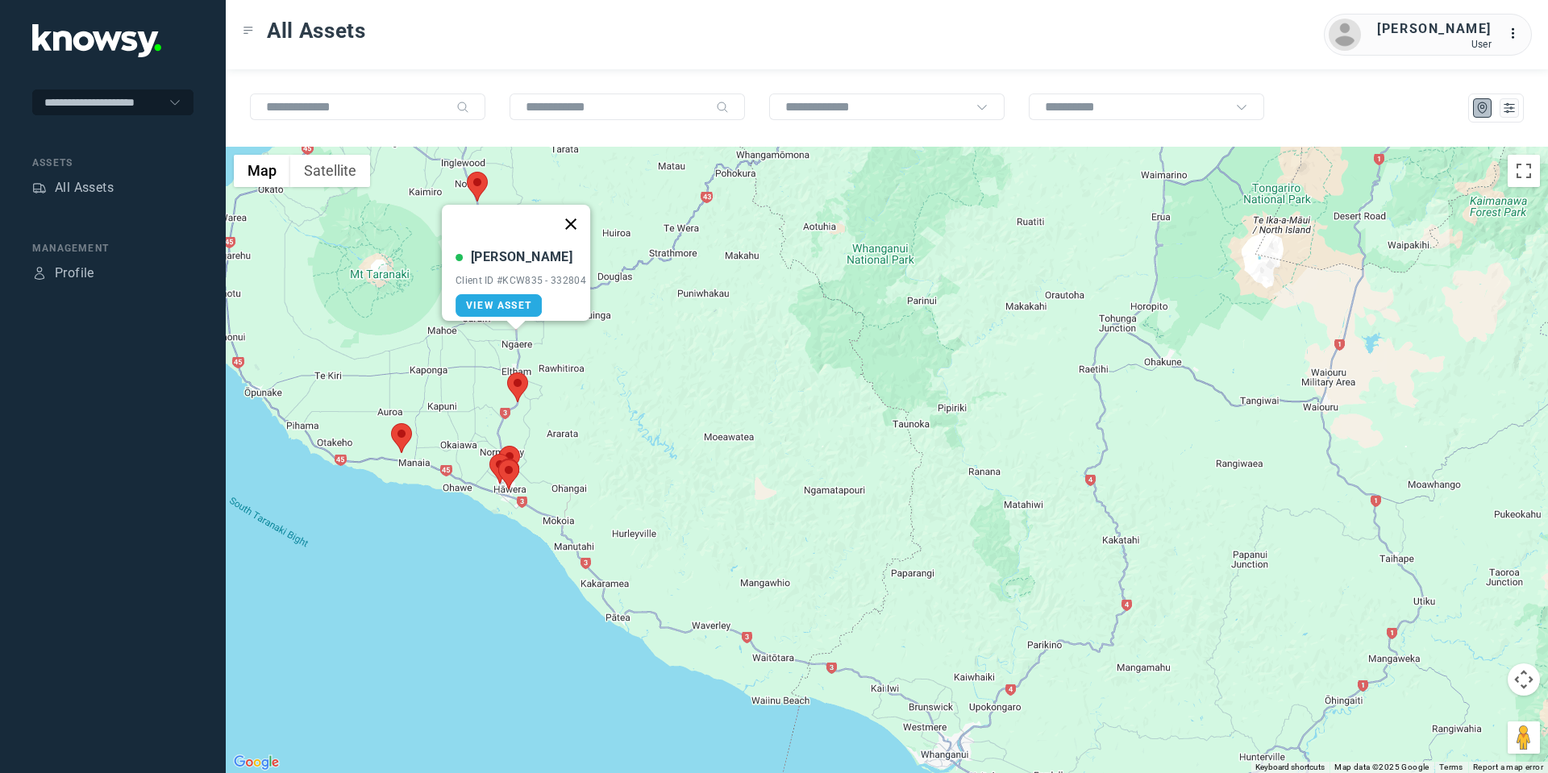
click at [576, 213] on button "Close" at bounding box center [570, 224] width 39 height 39
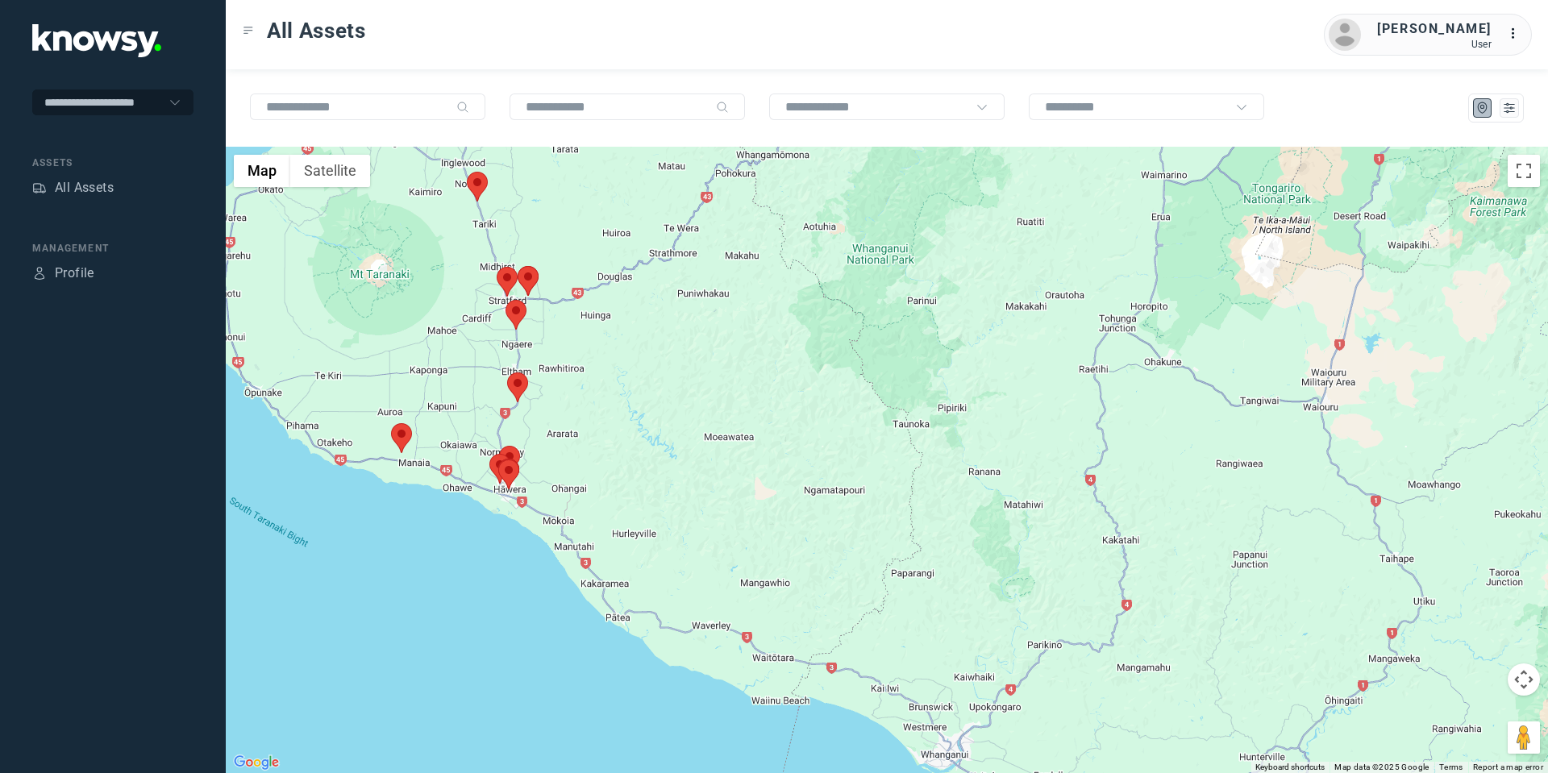
click at [497, 267] on area at bounding box center [497, 267] width 0 height 0
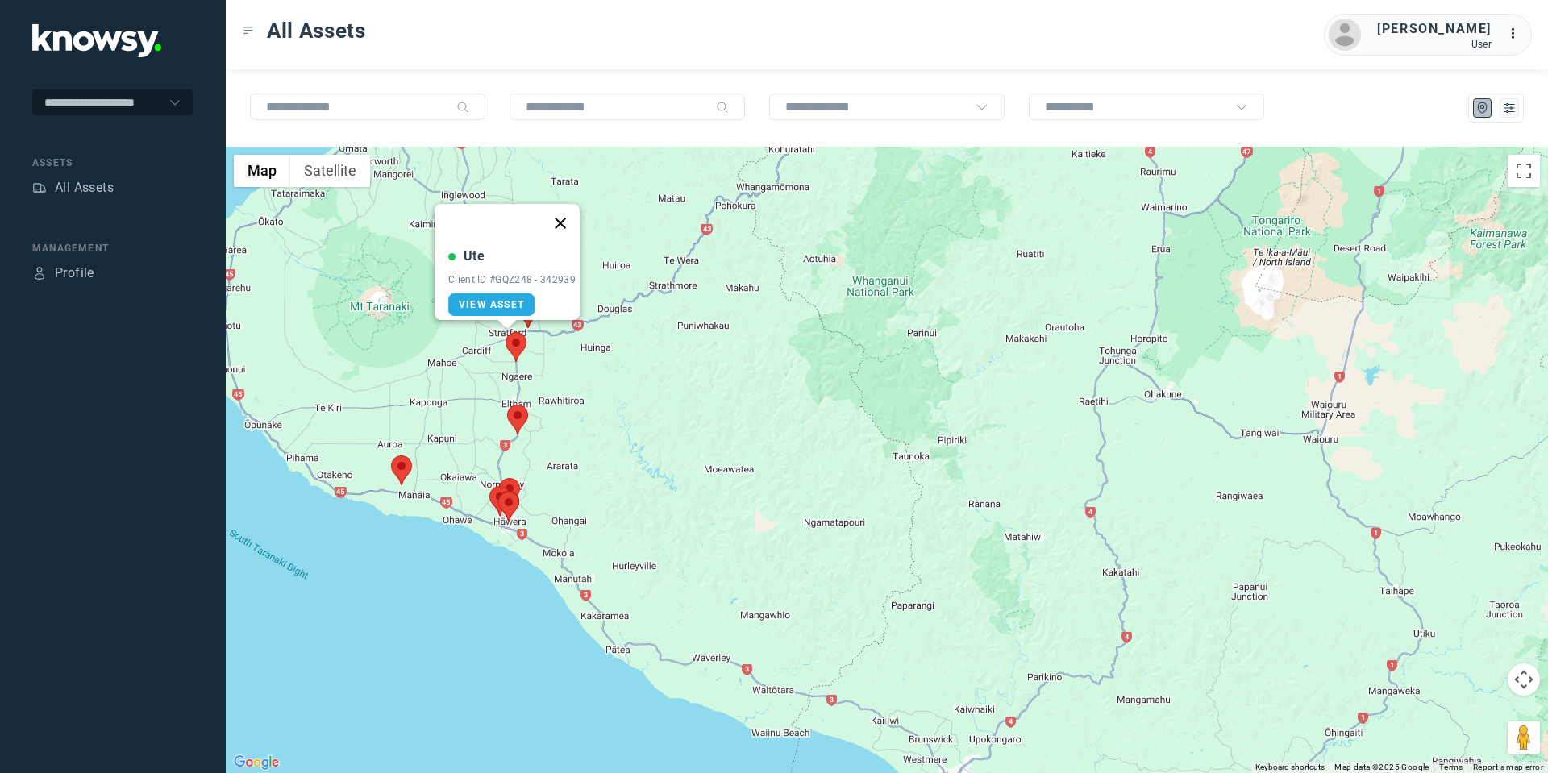
click at [568, 209] on button "Close" at bounding box center [560, 223] width 39 height 39
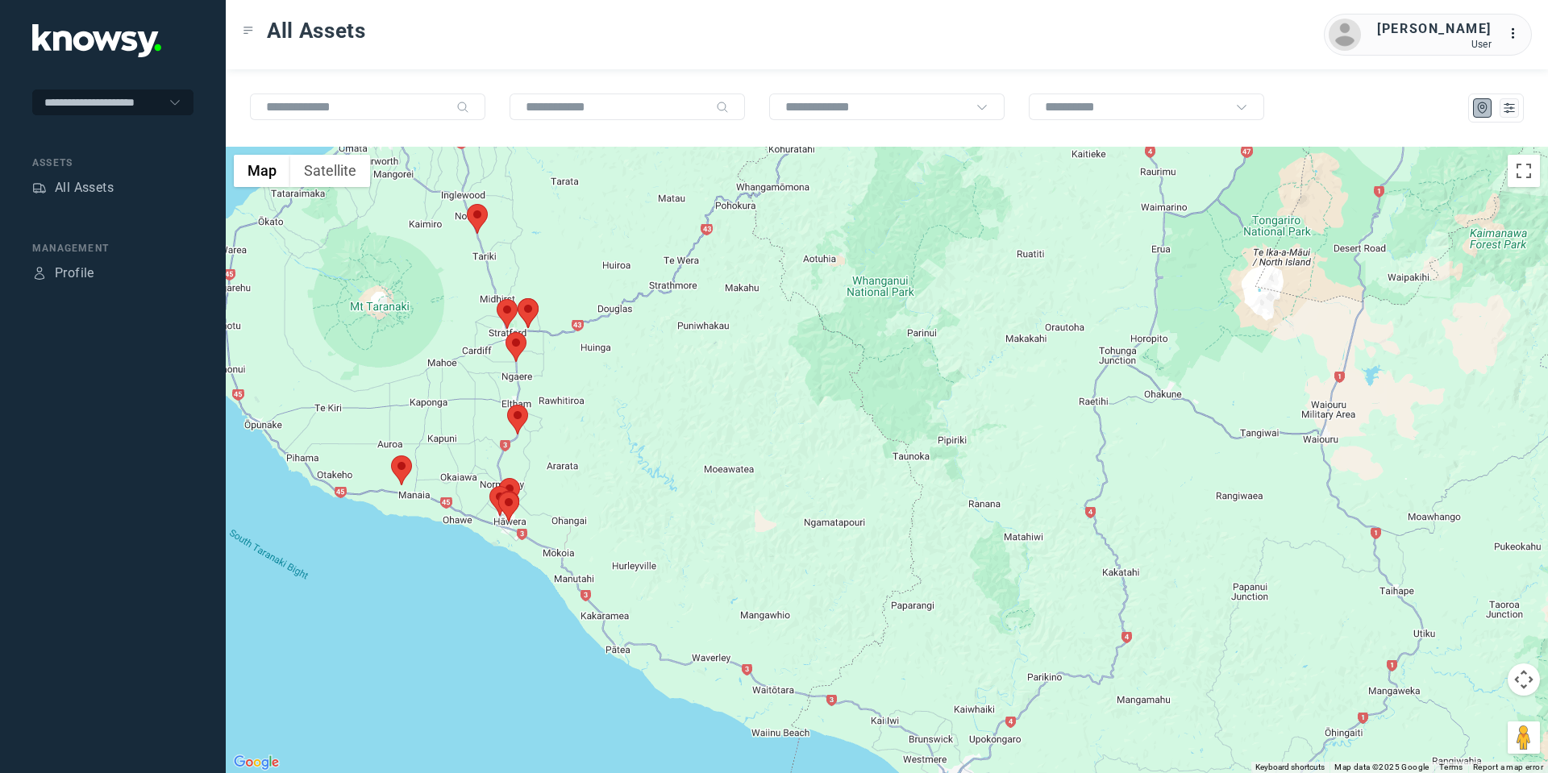
click at [518, 298] on area at bounding box center [518, 298] width 0 height 0
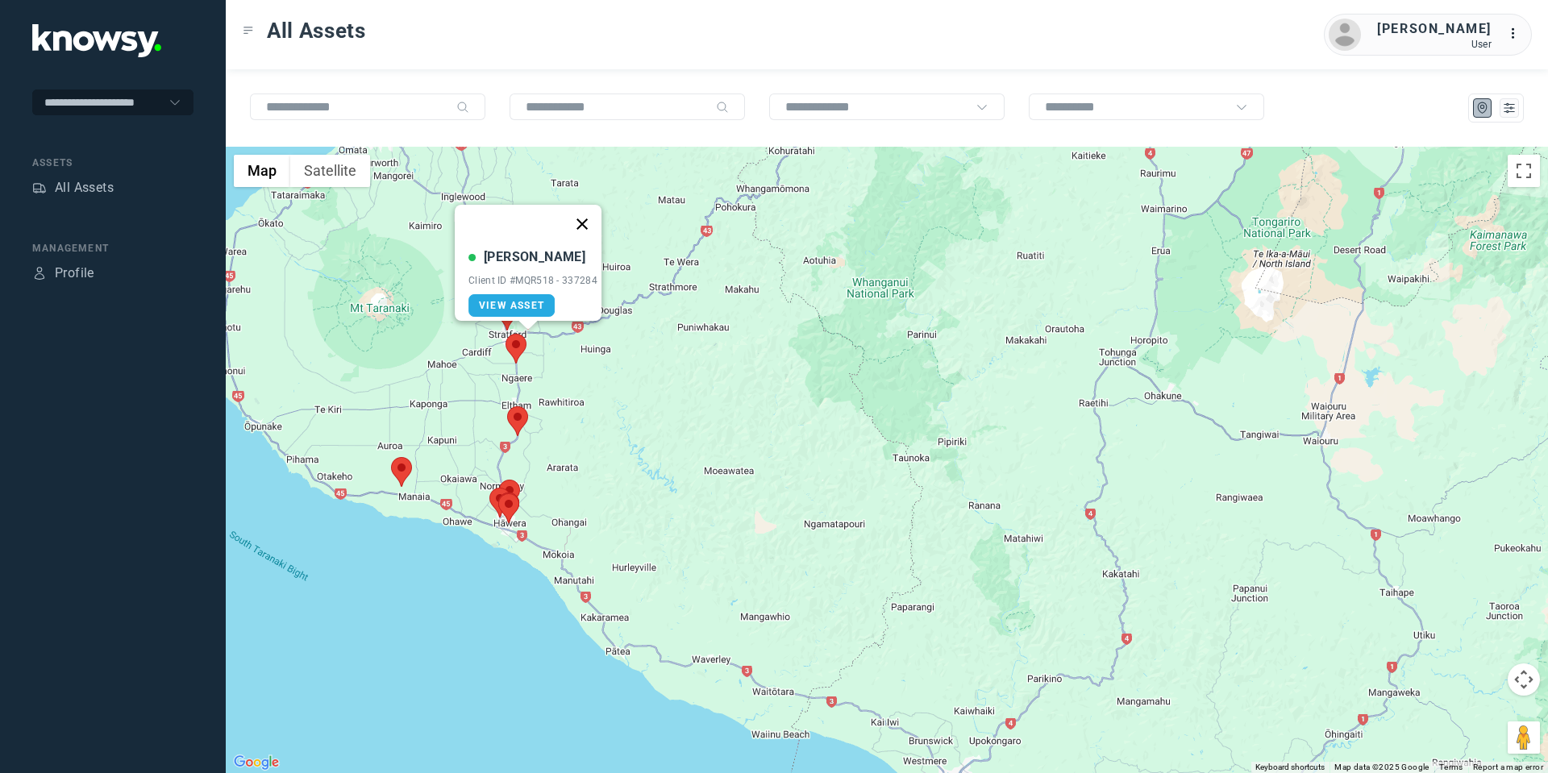
click at [585, 210] on button "Close" at bounding box center [582, 224] width 39 height 39
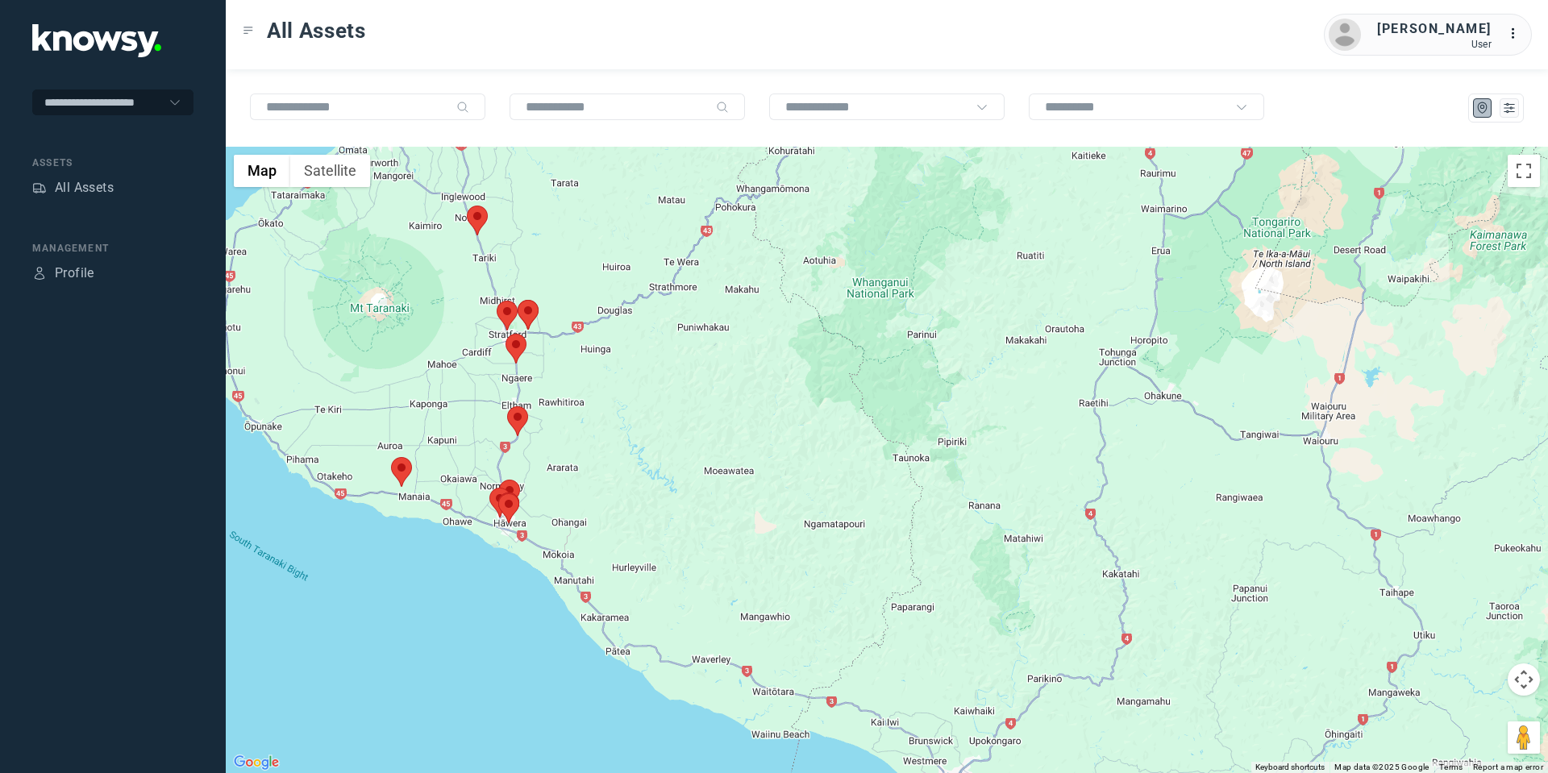
click at [1521, 672] on button "Map camera controls" at bounding box center [1524, 680] width 32 height 32
click at [1435, 632] on button "Move up" at bounding box center [1443, 639] width 32 height 32
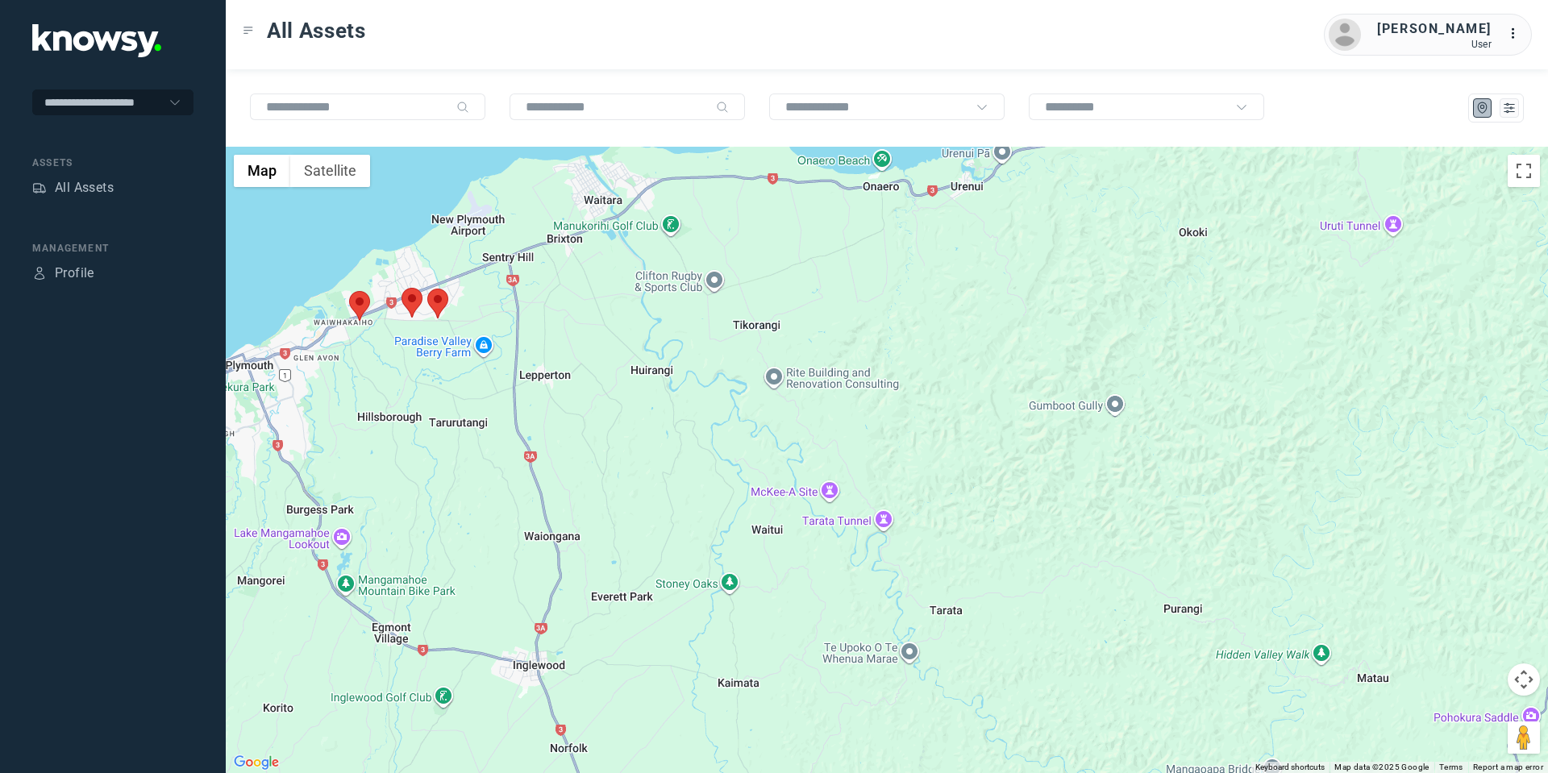
click at [427, 289] on area at bounding box center [427, 289] width 0 height 0
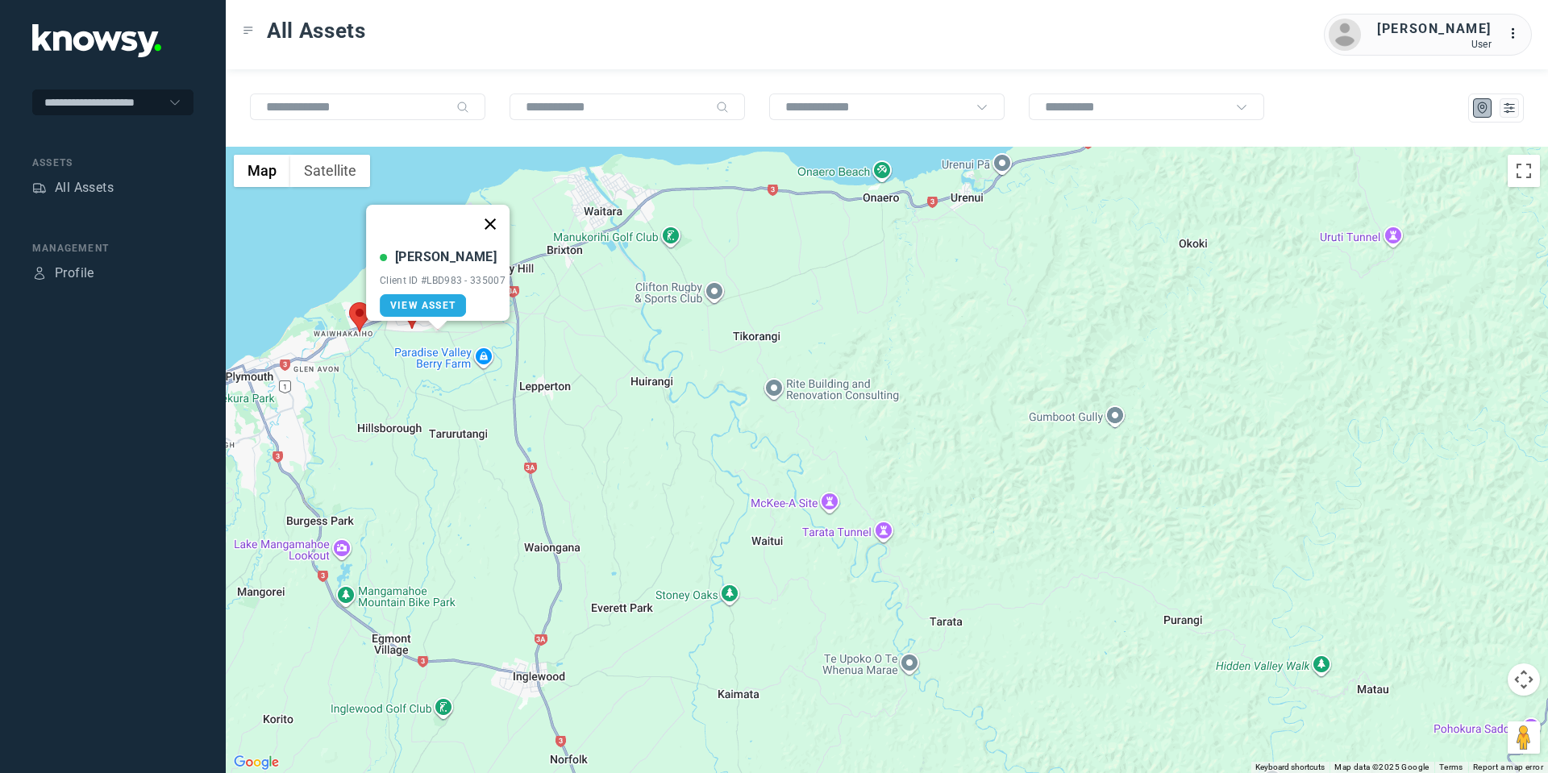
click at [498, 217] on button "Close" at bounding box center [490, 224] width 39 height 39
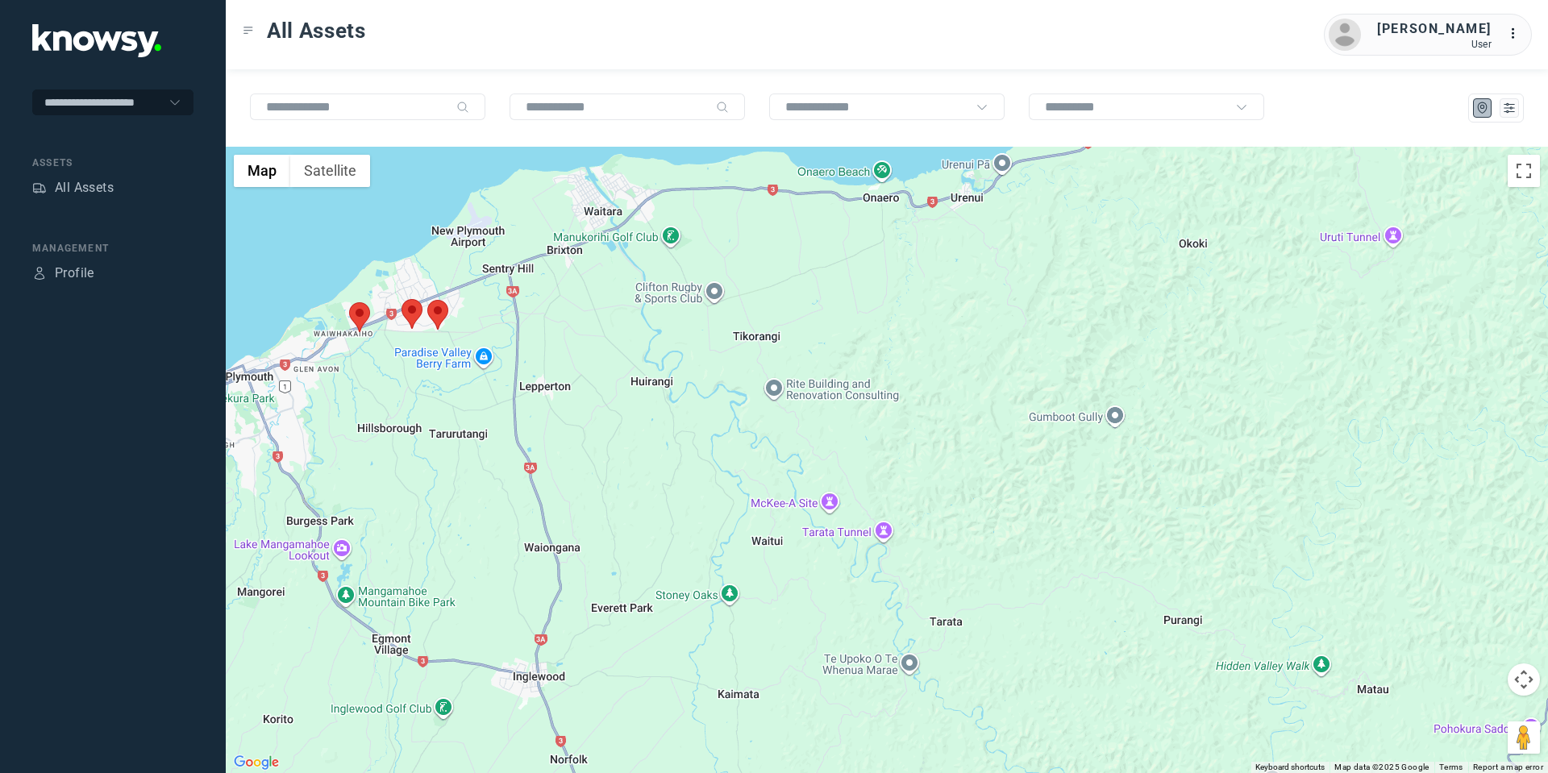
click at [402, 299] on area at bounding box center [402, 299] width 0 height 0
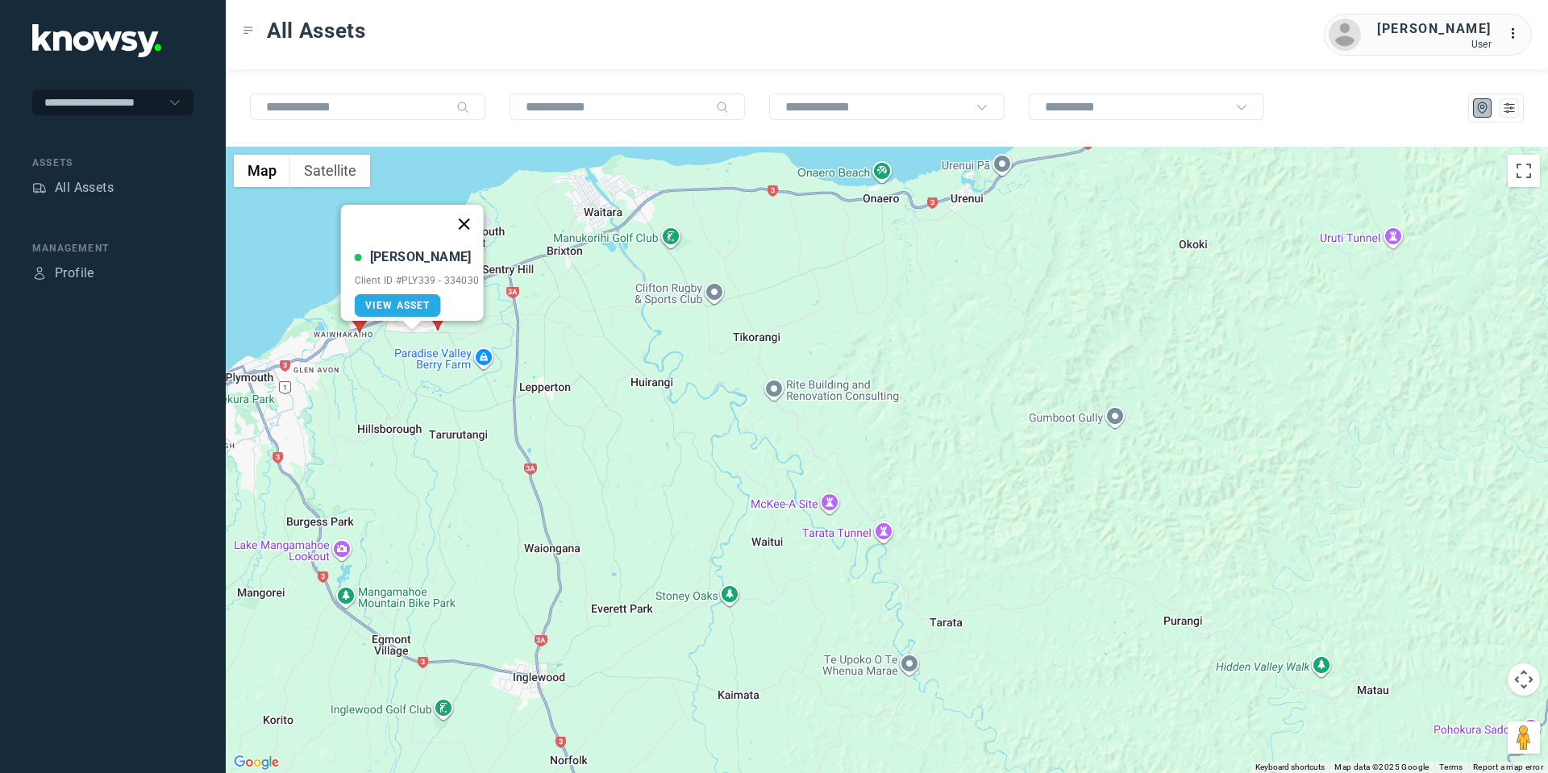
click at [468, 216] on button "Close" at bounding box center [463, 224] width 39 height 39
